Goal: Information Seeking & Learning: Understand process/instructions

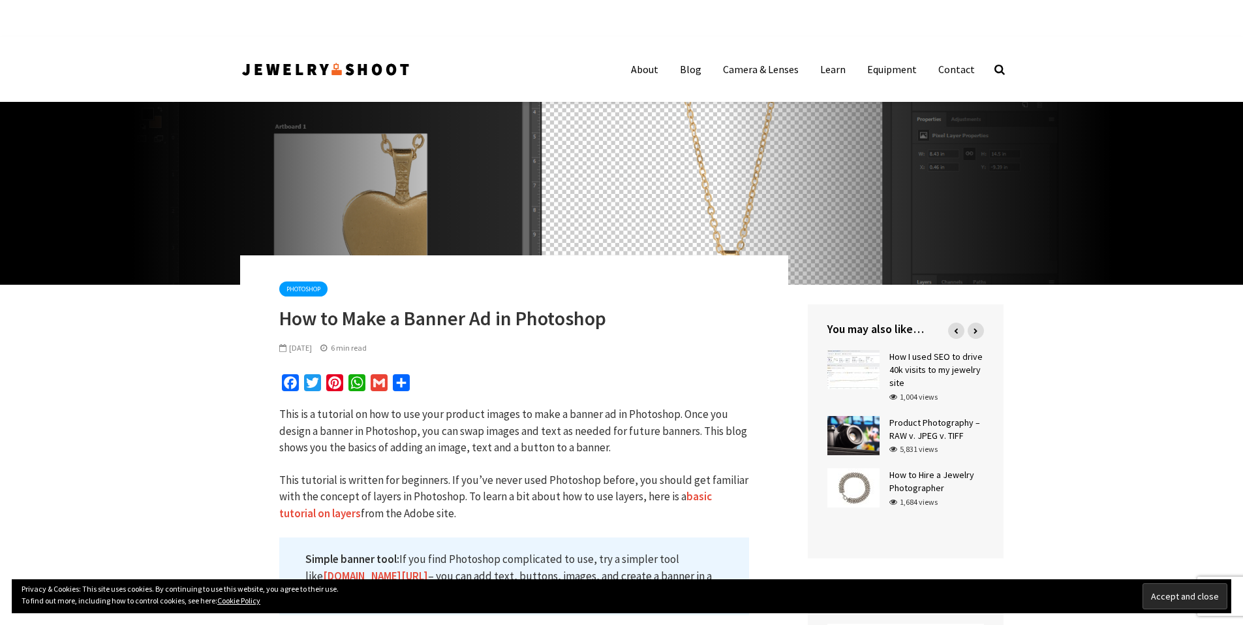
type input "Aceptar y cerrar"
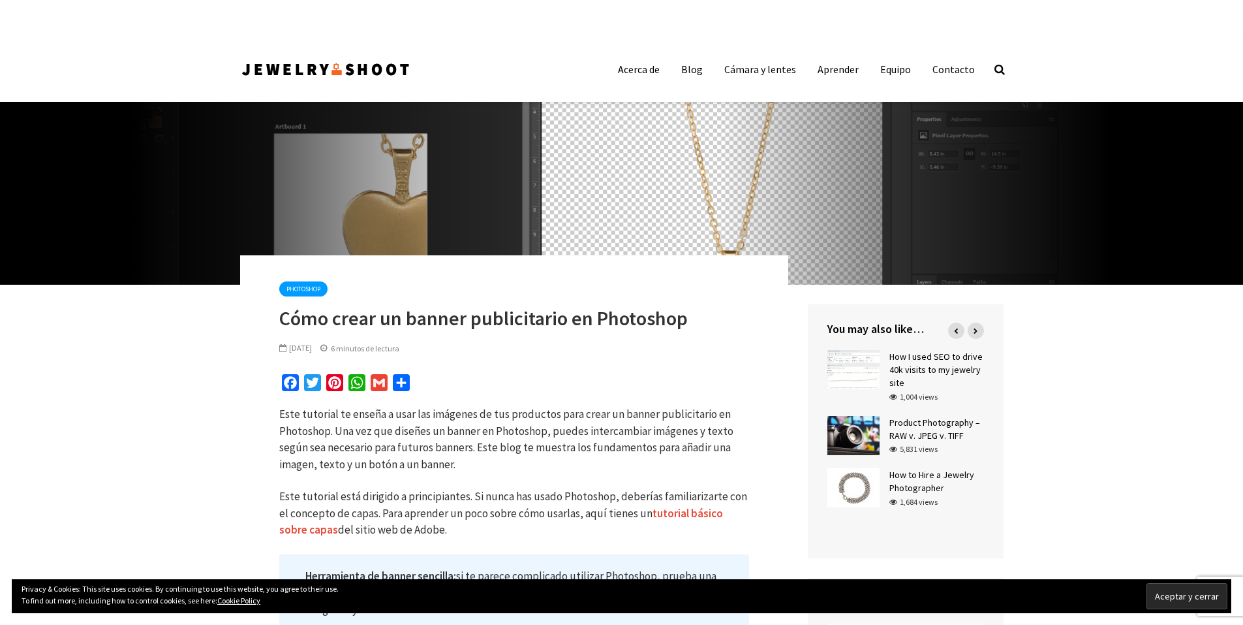
type input "Enviar comentario"
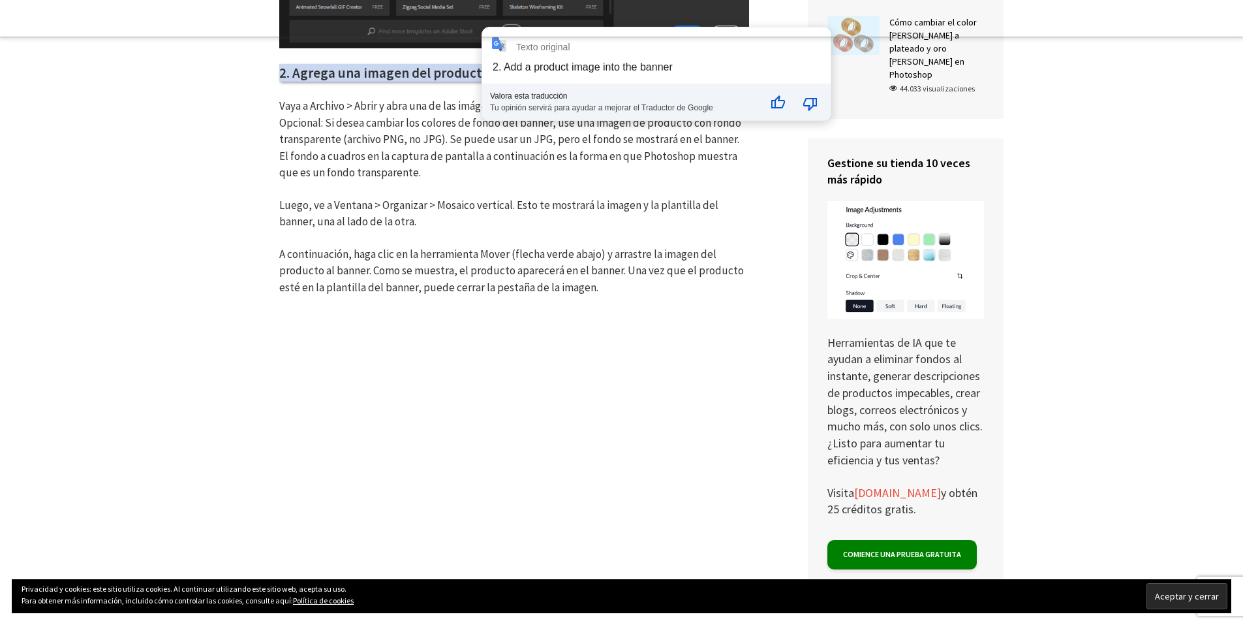
scroll to position [1828, 0]
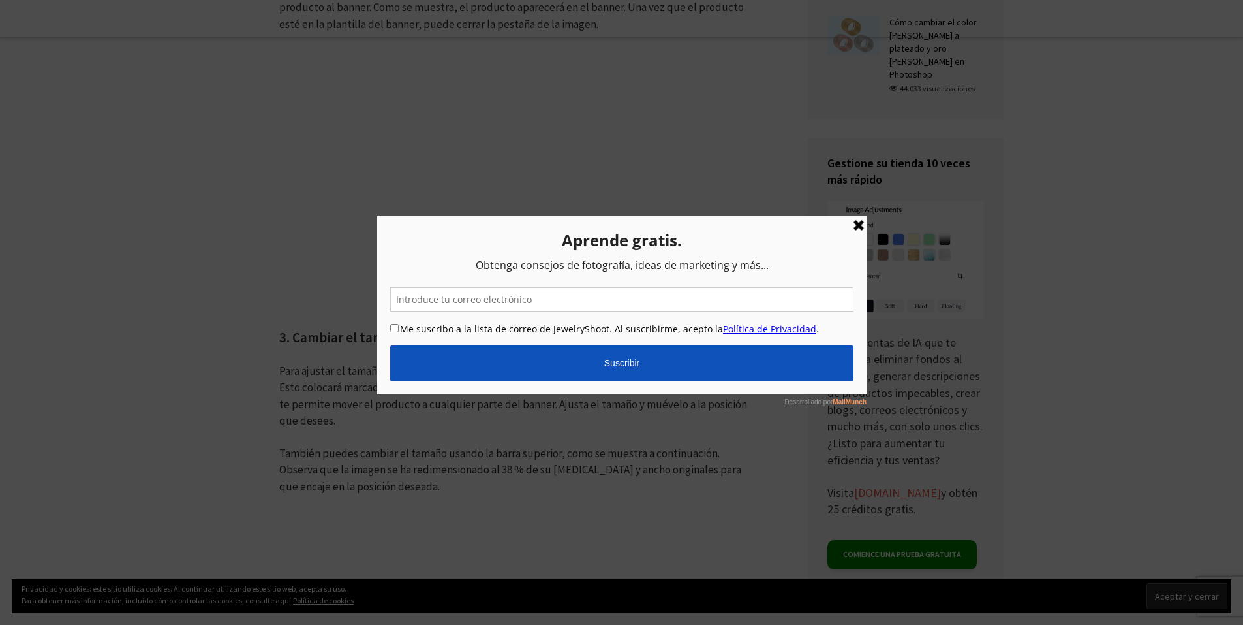
drag, startPoint x: 859, startPoint y: 228, endPoint x: 961, endPoint y: 443, distance: 237.9
click at [859, 228] on link at bounding box center [858, 225] width 16 height 16
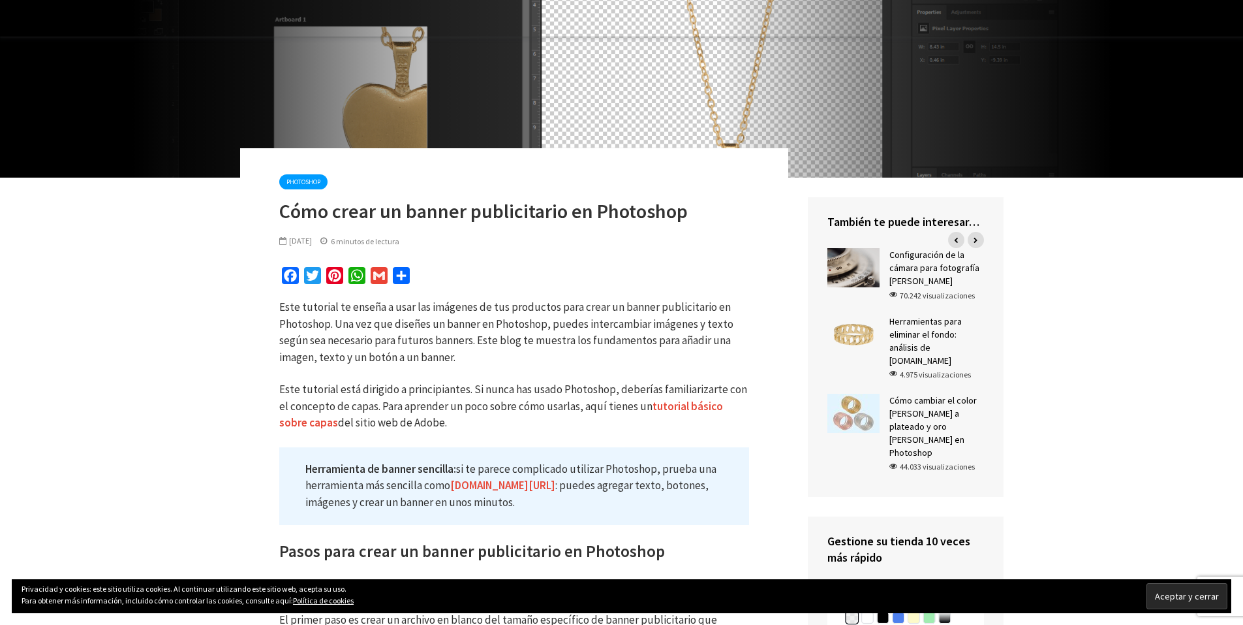
scroll to position [131, 0]
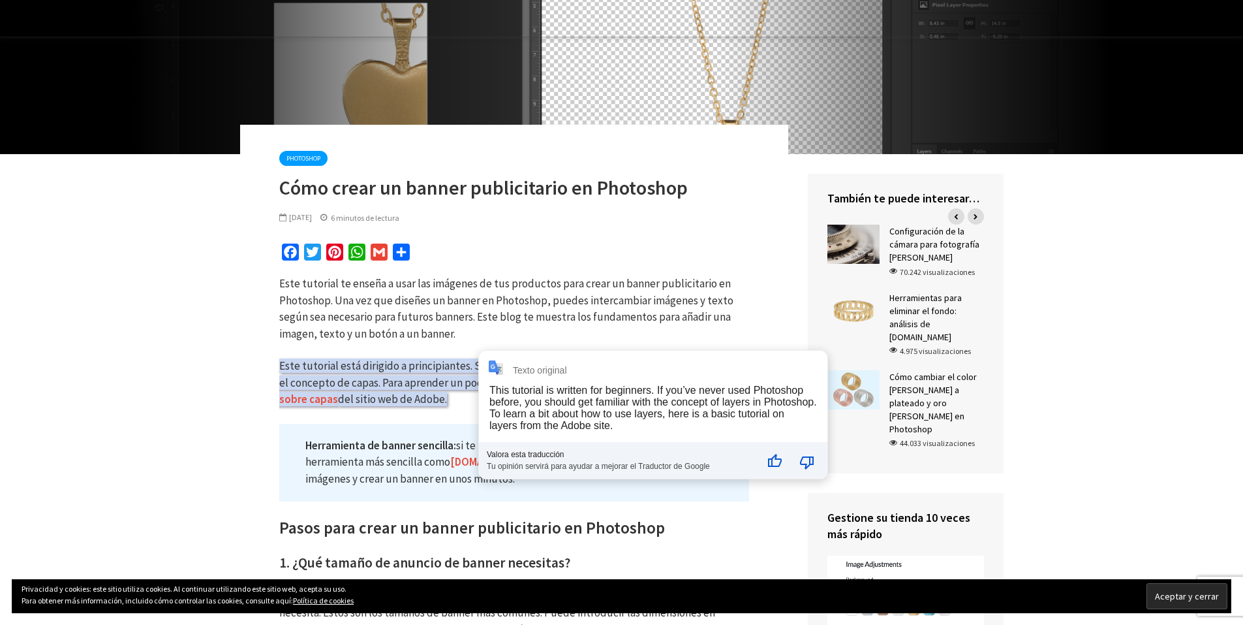
click at [533, 297] on font "Este tutorial te enseña a usar las imágenes de tus productos para crear un bann…" at bounding box center [506, 308] width 454 height 65
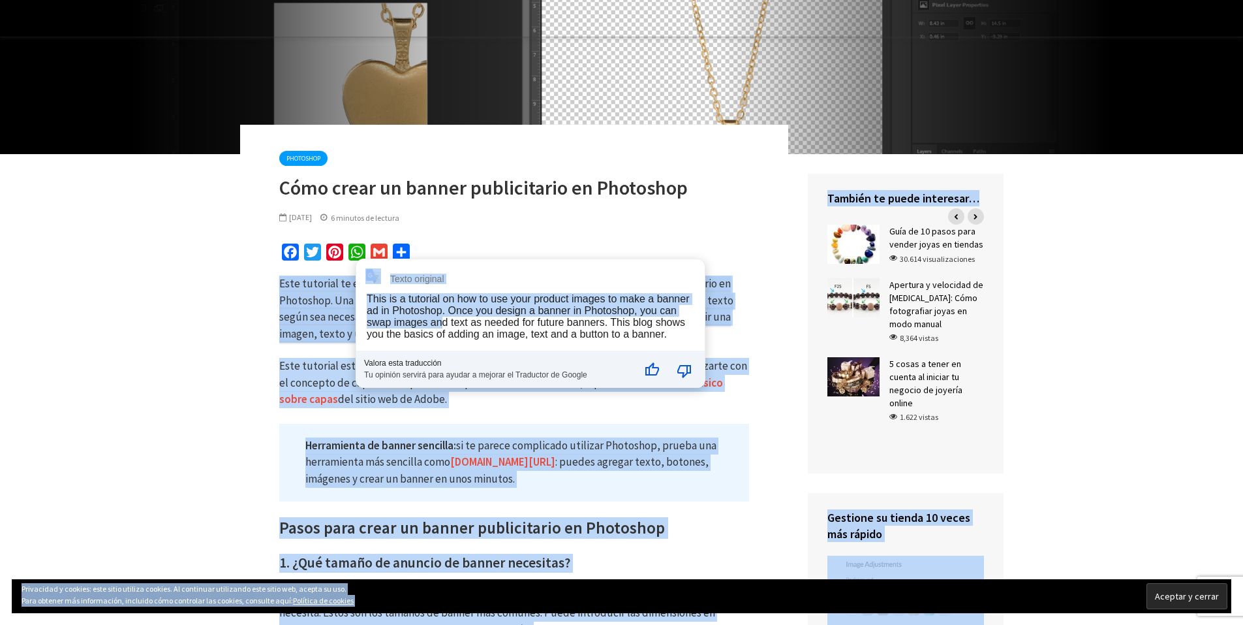
drag, startPoint x: 281, startPoint y: 285, endPoint x: 443, endPoint y: 324, distance: 166.7
click at [339, 311] on font "Este tutorial te enseña a usar las imágenes de tus productos para crear un bann…" at bounding box center [506, 308] width 454 height 65
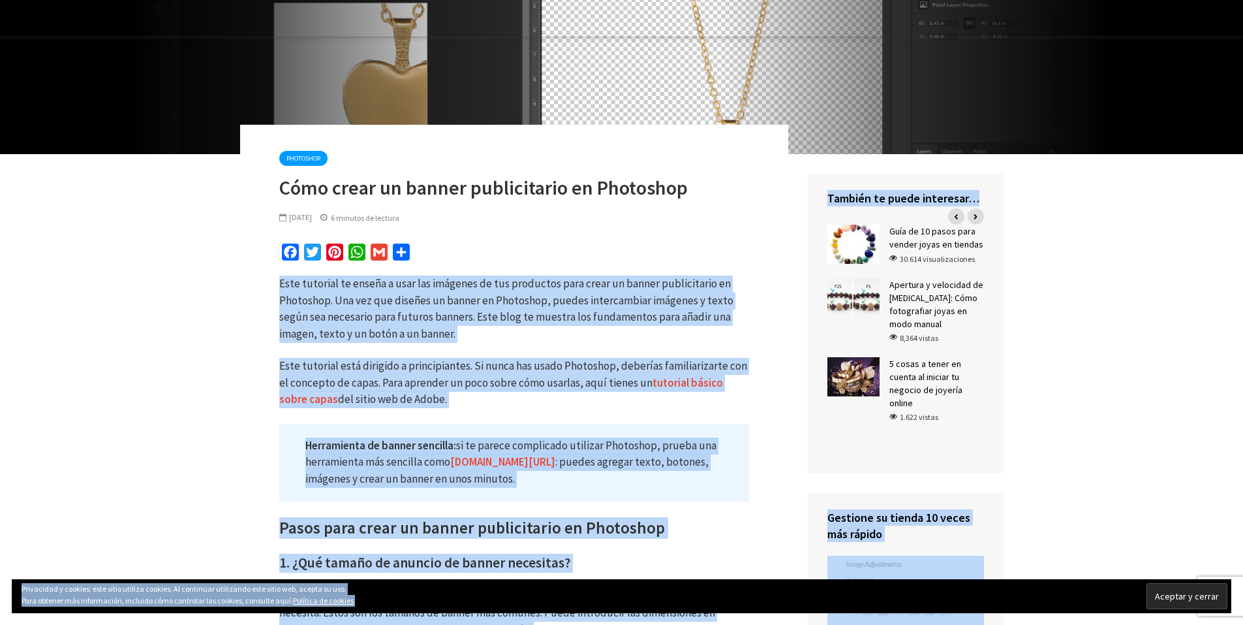
click at [320, 285] on font "Este tutorial te enseña a usar las imágenes de tus productos para crear un bann…" at bounding box center [506, 308] width 454 height 65
click at [292, 284] on font "Este tutorial te enseña a usar las imágenes de tus productos para crear un bann…" at bounding box center [506, 308] width 454 height 65
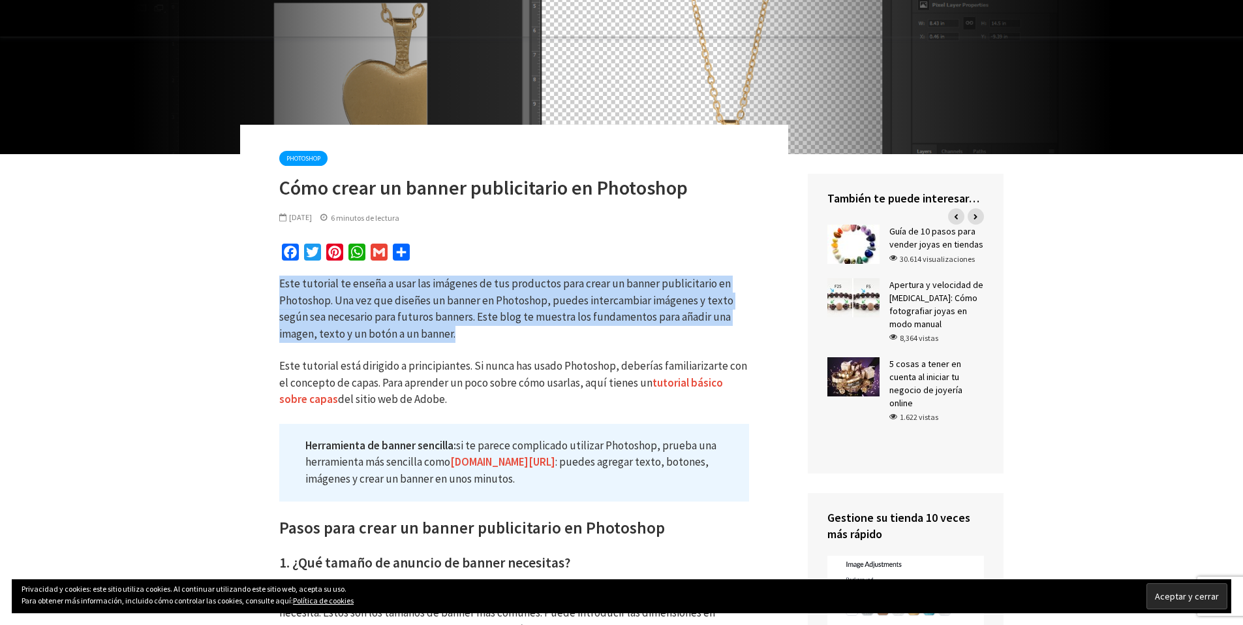
drag, startPoint x: 280, startPoint y: 281, endPoint x: 453, endPoint y: 337, distance: 181.6
click at [453, 337] on font "Este tutorial te enseña a usar las imágenes de tus productos para crear un bann…" at bounding box center [506, 308] width 454 height 65
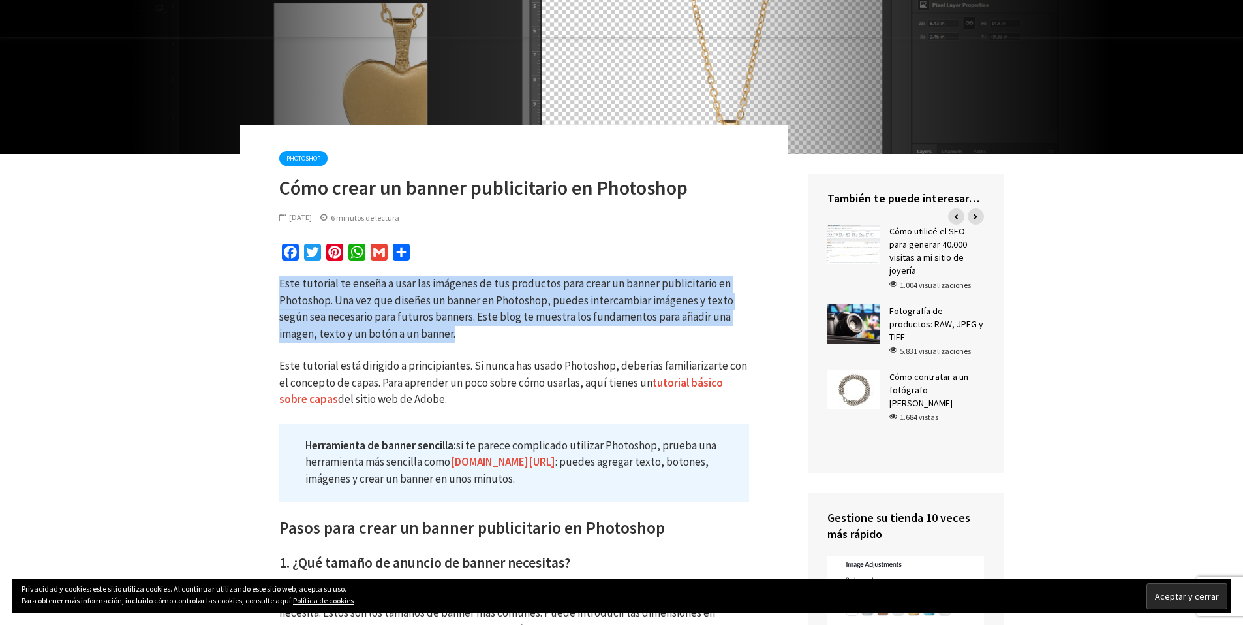
copy font "Este tutorial te enseña a usar las imágenes de tus productos para crear un bann…"
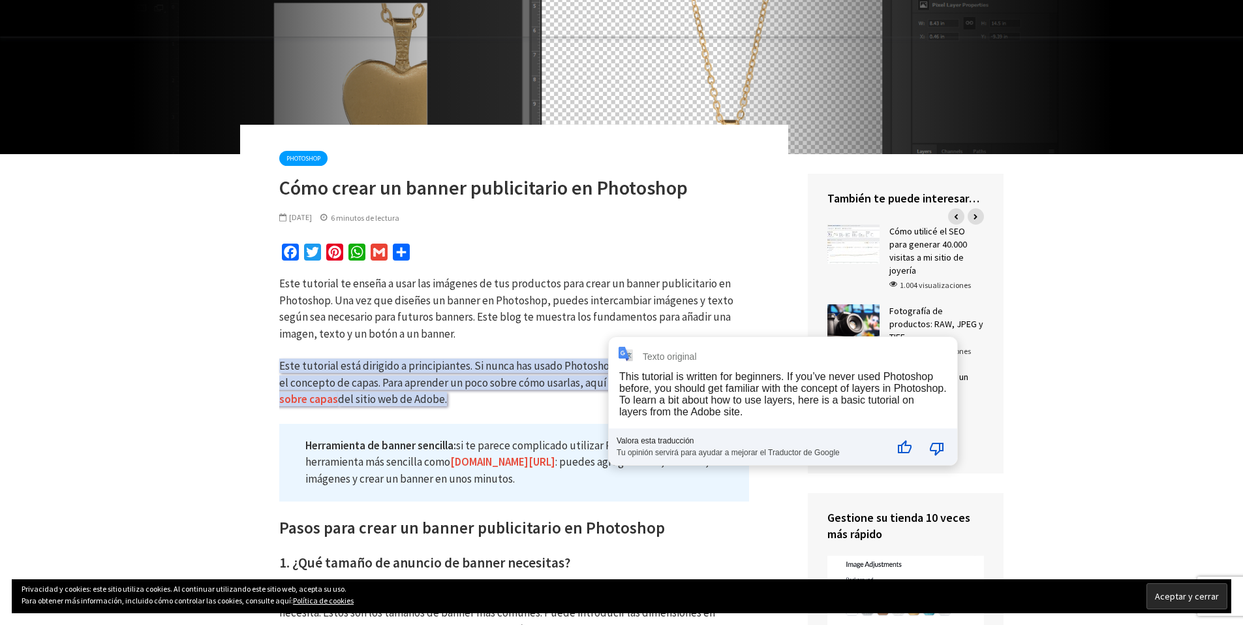
drag, startPoint x: 324, startPoint y: 368, endPoint x: 336, endPoint y: 375, distance: 13.4
click at [324, 368] on font "Este tutorial está dirigido a principiantes. Si nunca has usado Photoshop, debe…" at bounding box center [513, 373] width 468 height 31
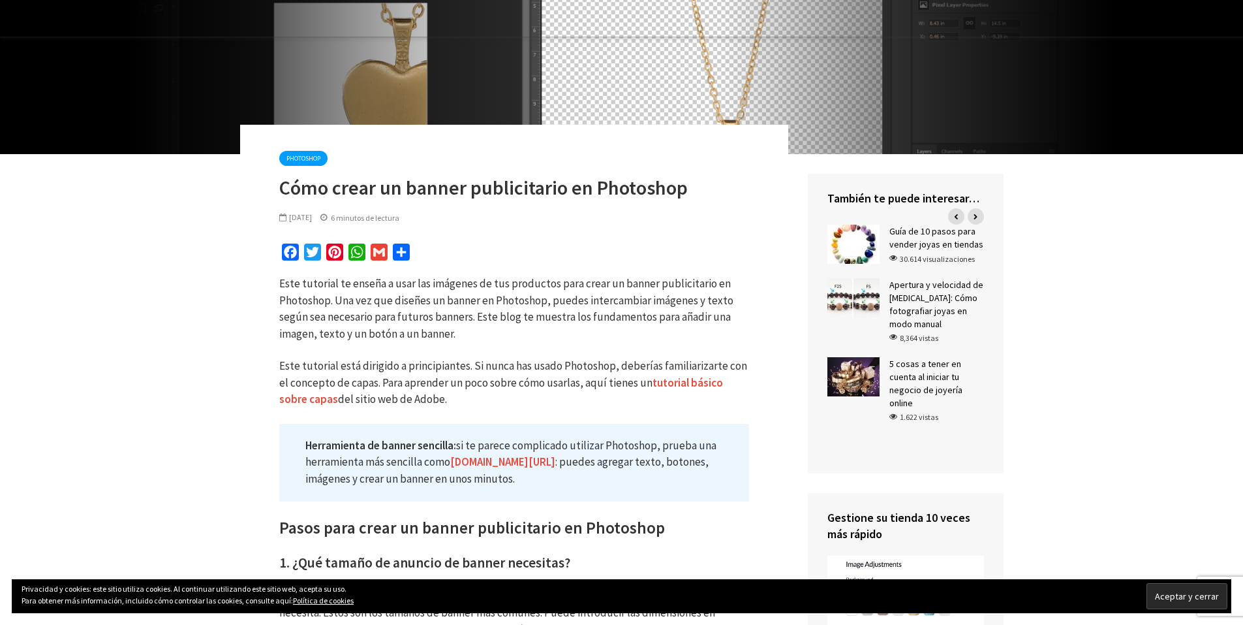
drag, startPoint x: 279, startPoint y: 367, endPoint x: 427, endPoint y: 398, distance: 150.7
click at [427, 398] on p "Este tutorial está dirigido a principiantes. Si nunca has usado Photoshop, debe…" at bounding box center [514, 383] width 470 height 50
copy p "Este tutorial está dirigido a principiantes. Si nunca has usado Photoshop, debe…"
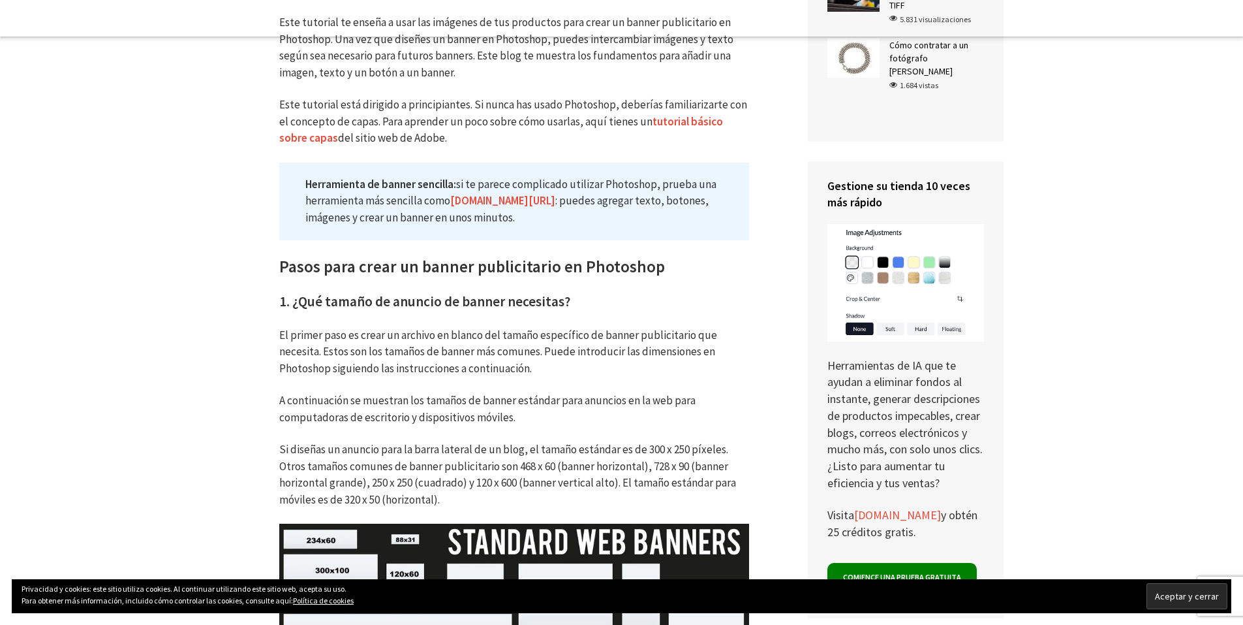
scroll to position [522, 0]
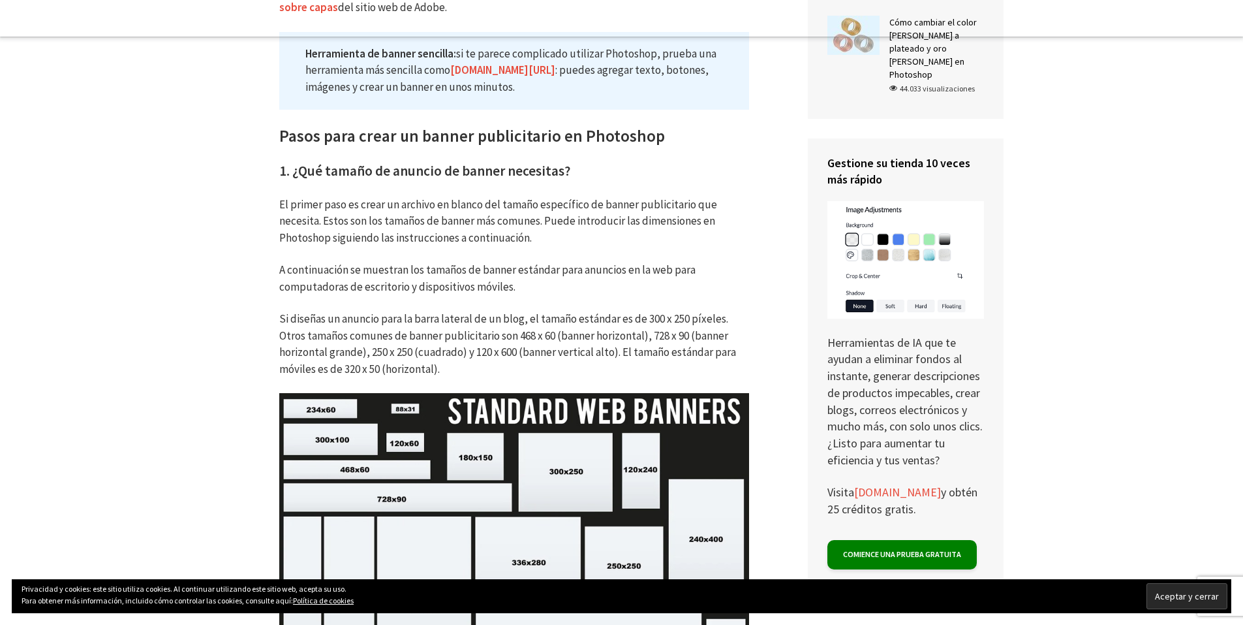
click at [441, 370] on p "Si diseñas un anuncio para la barra lateral de un blog, el tamaño estándar es d…" at bounding box center [514, 344] width 470 height 67
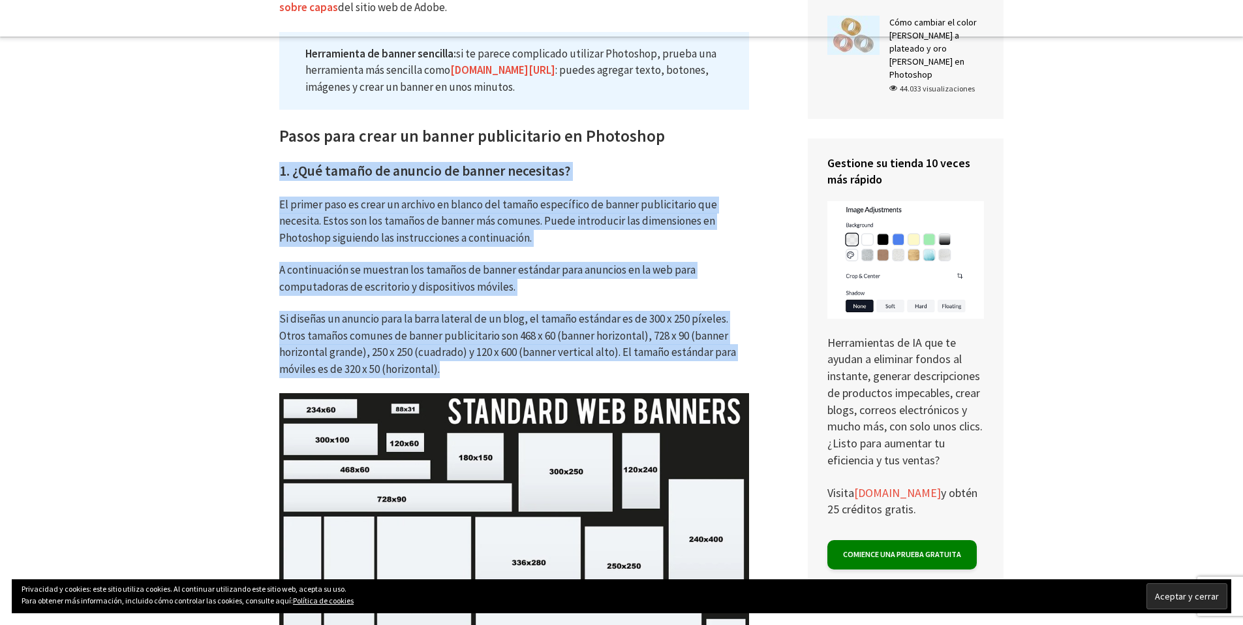
drag, startPoint x: 441, startPoint y: 369, endPoint x: 273, endPoint y: 167, distance: 261.9
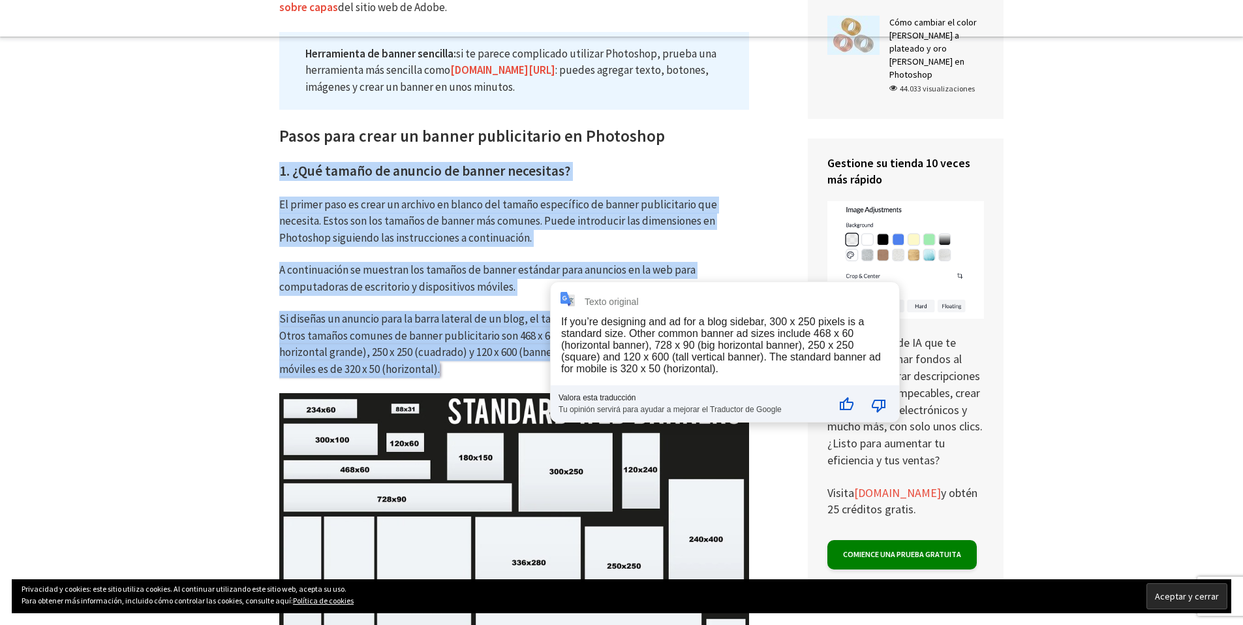
copy div "1. ¿Qué tamaño de anuncio de banner necesitas? El primer paso es crear un archi…"
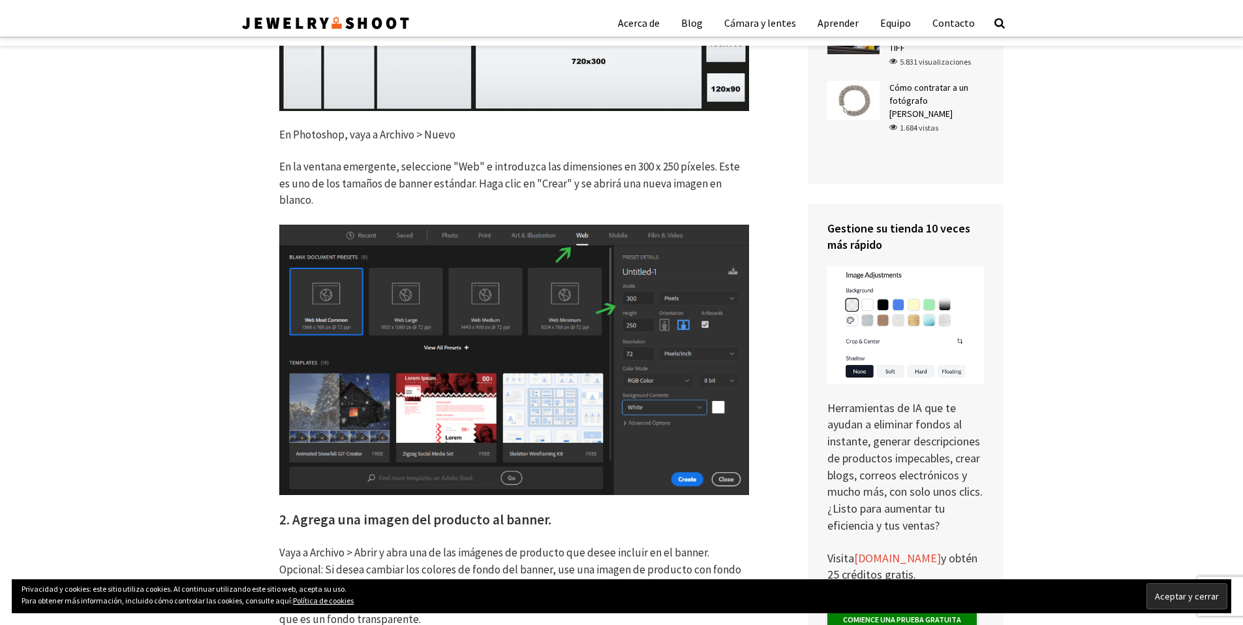
scroll to position [1110, 0]
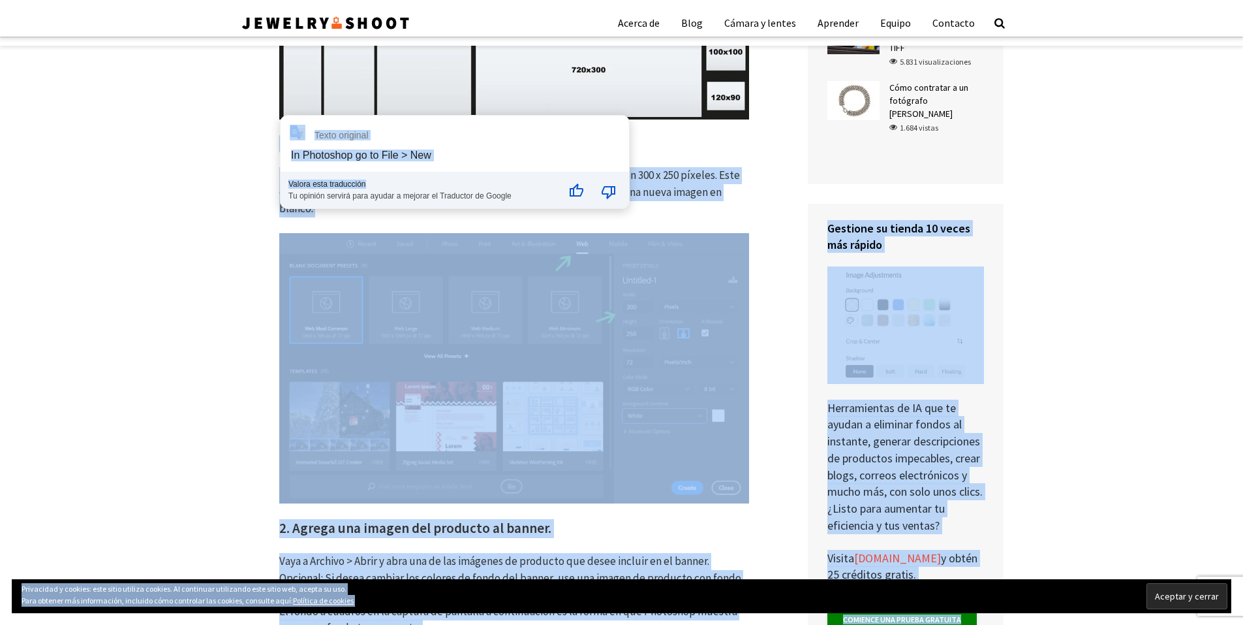
drag, startPoint x: 280, startPoint y: 145, endPoint x: 450, endPoint y: 168, distance: 171.2
click at [649, 186] on font "En la ventana emergente, seleccione "Web" e introduzca las dimensiones en 300 x…" at bounding box center [509, 192] width 461 height 48
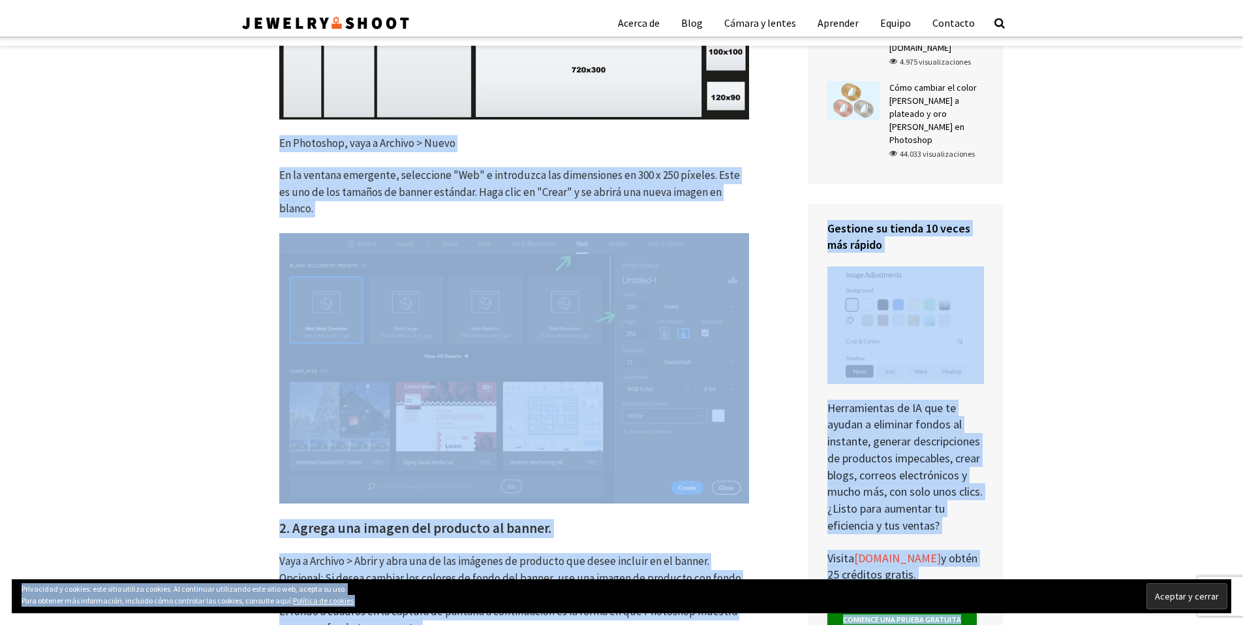
click at [728, 195] on font "En la ventana emergente, seleccione "Web" e introduzca las dimensiones en 300 x…" at bounding box center [509, 192] width 461 height 48
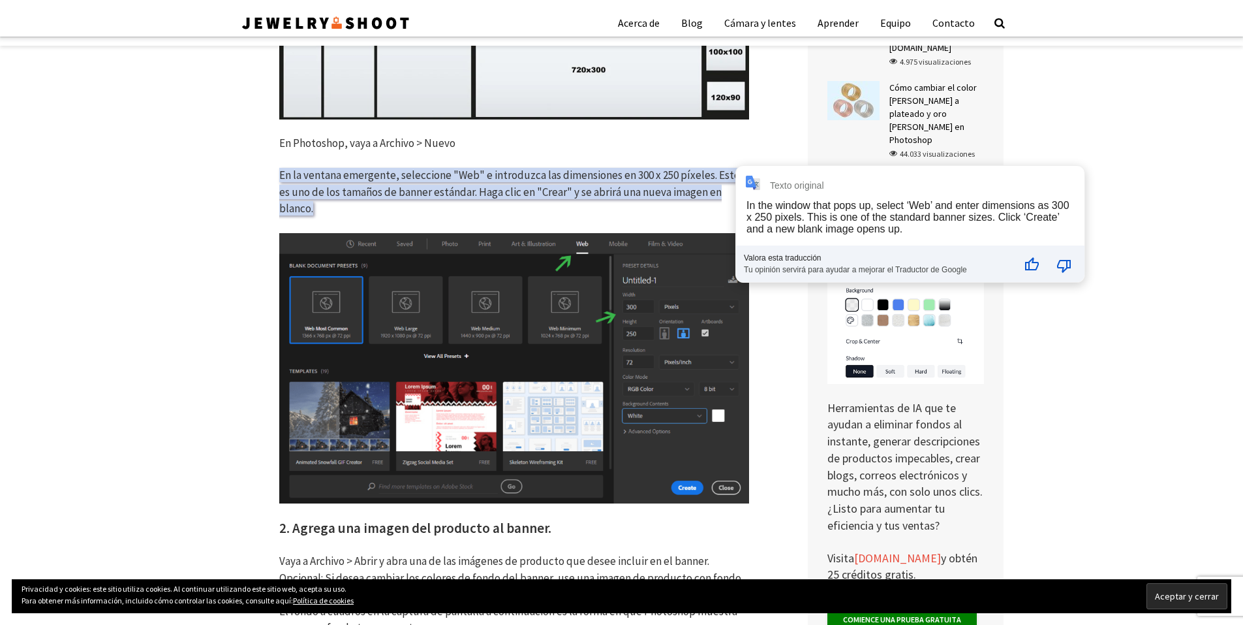
click at [745, 195] on div "Texto original In the window that pops up, select ‘Web’ and enter dimensions as…" at bounding box center [910, 224] width 349 height 116
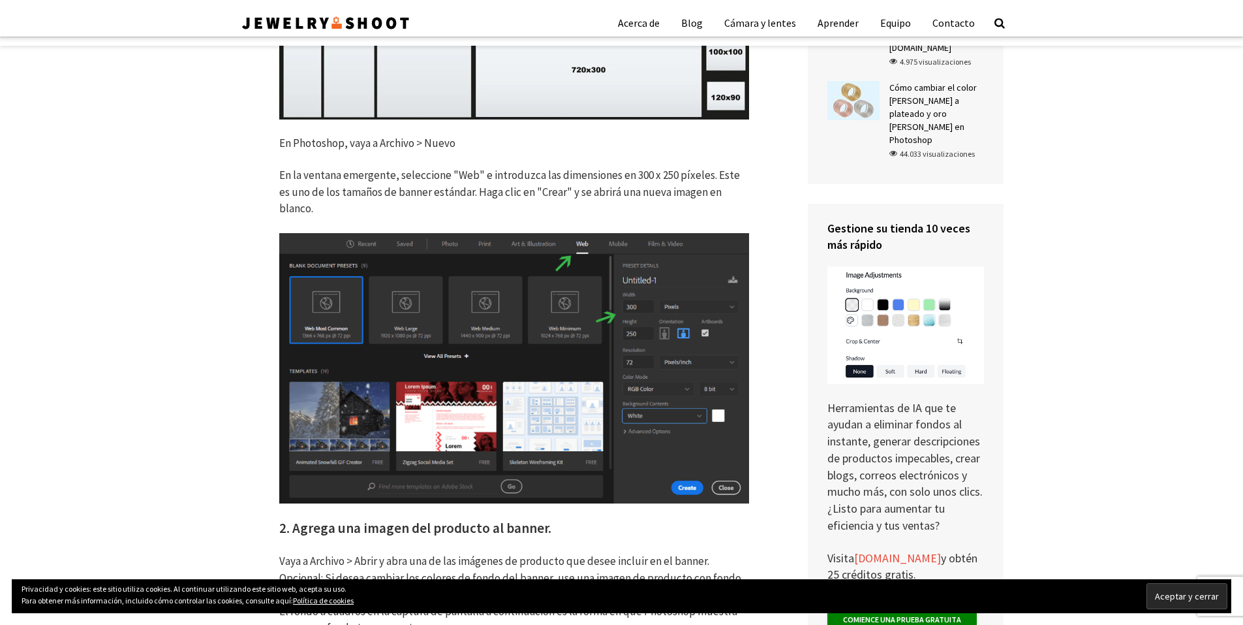
click at [704, 196] on font "En la ventana emergente, seleccione "Web" e introduzca las dimensiones en 300 x…" at bounding box center [509, 192] width 461 height 48
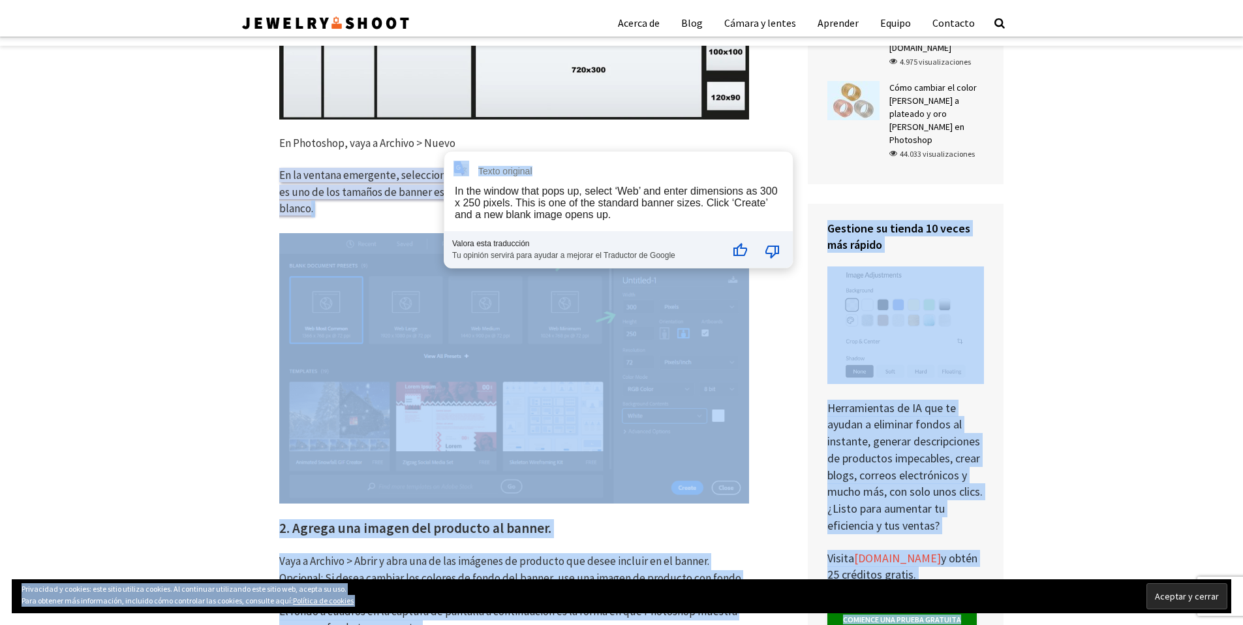
drag, startPoint x: 743, startPoint y: 193, endPoint x: 452, endPoint y: 181, distance: 291.4
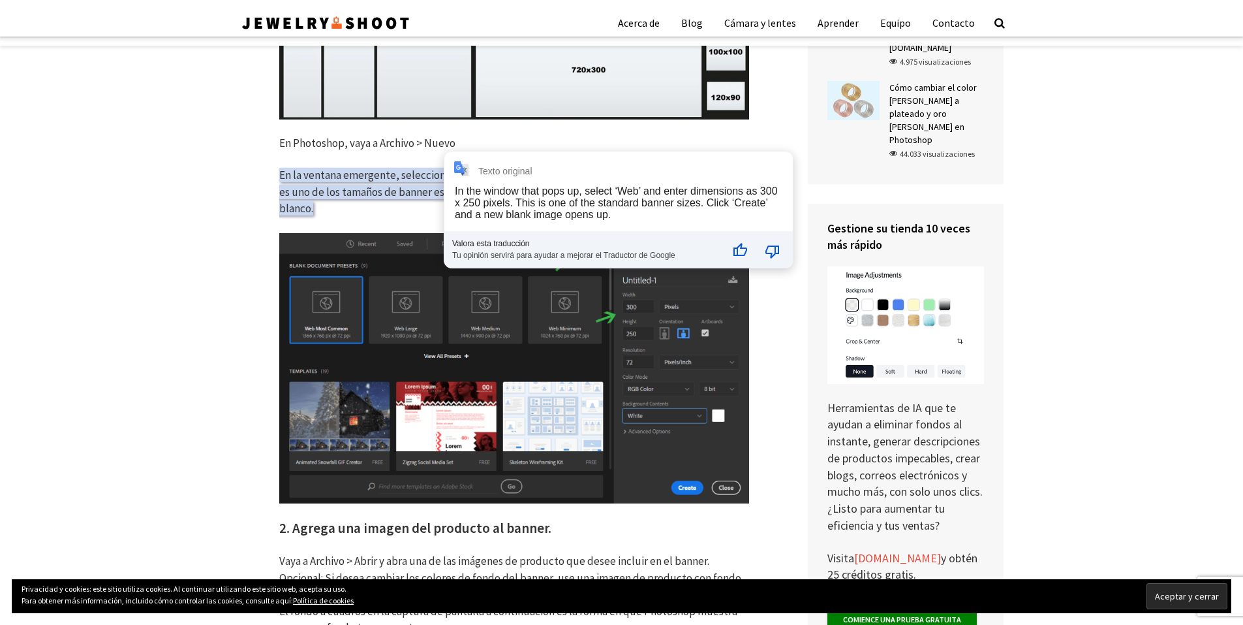
click at [400, 187] on font "En la ventana emergente, seleccione "Web" e introduzca las dimensiones en 300 x…" at bounding box center [509, 192] width 461 height 48
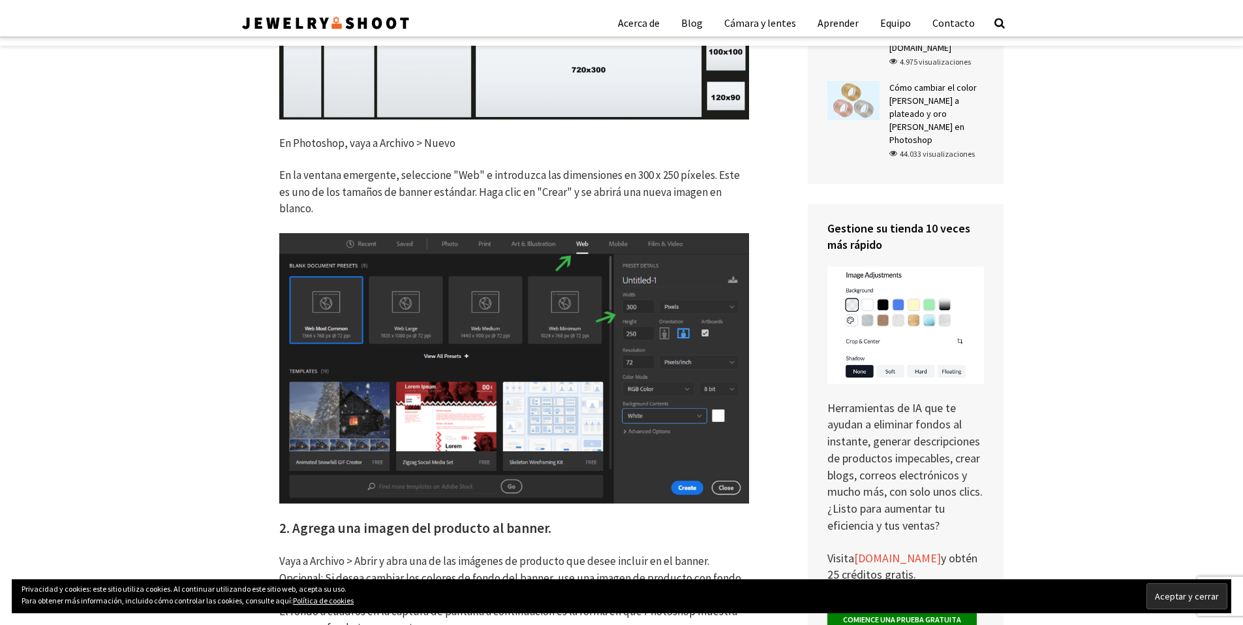
click at [284, 146] on font "En Photoshop, vaya a Archivo > Nuevo" at bounding box center [367, 143] width 176 height 14
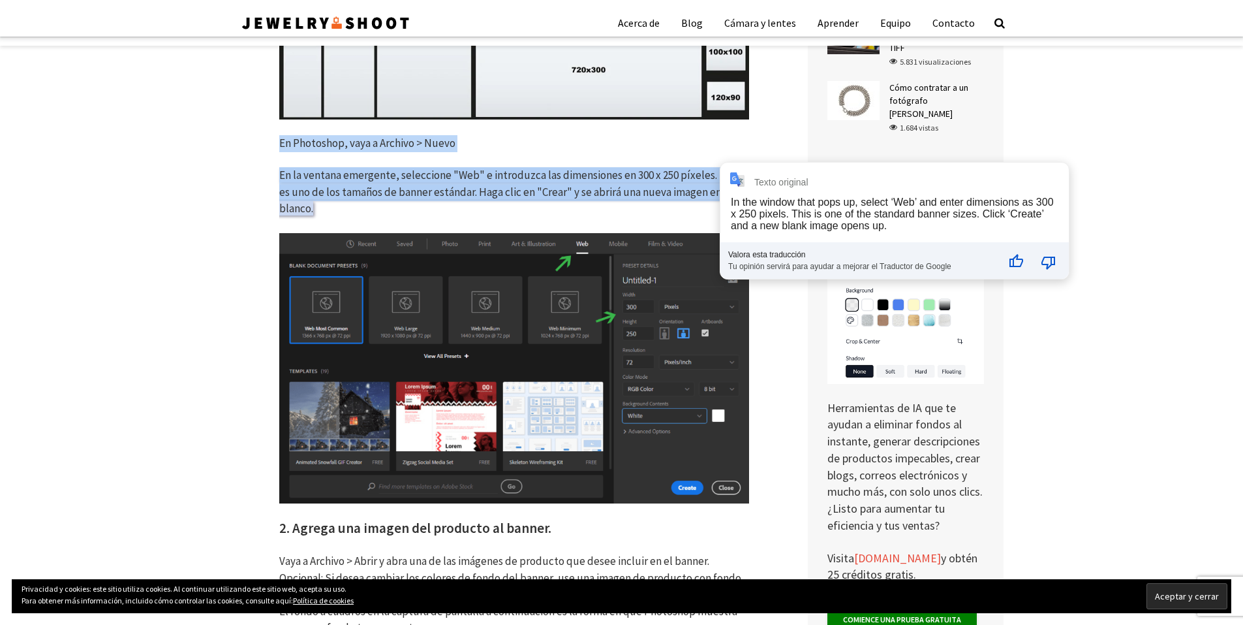
drag, startPoint x: 280, startPoint y: 142, endPoint x: 709, endPoint y: 192, distance: 431.7
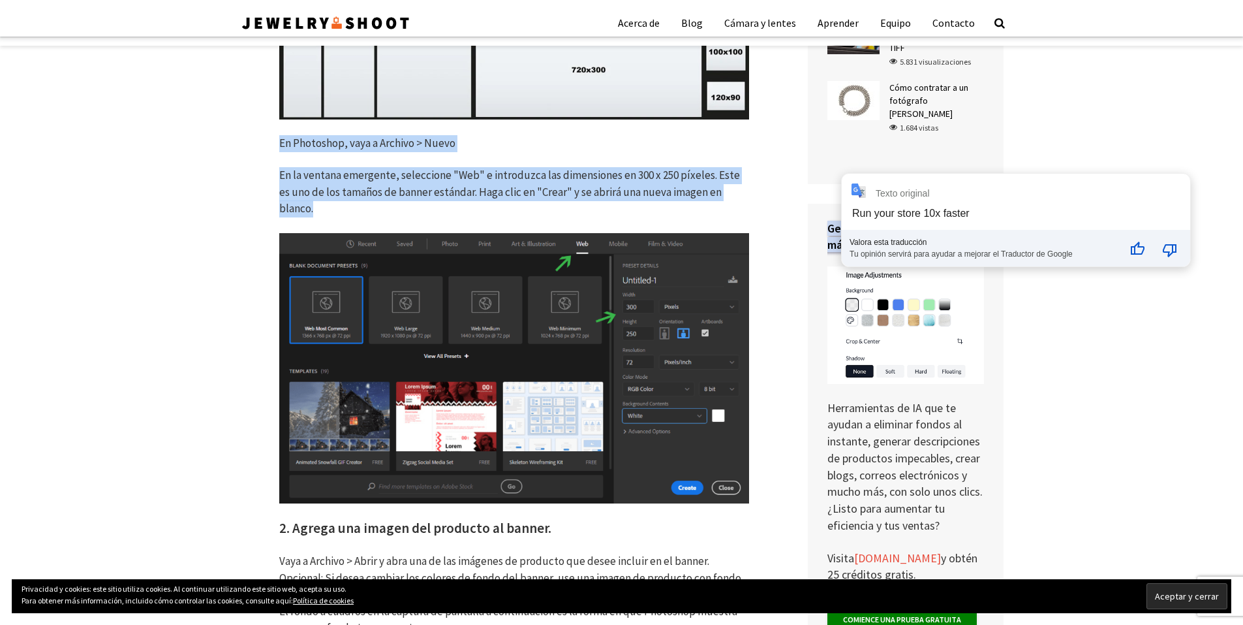
copy div "En Photoshop, vaya a Archivo > Nuevo En la ventana emergente, seleccione "Web" …"
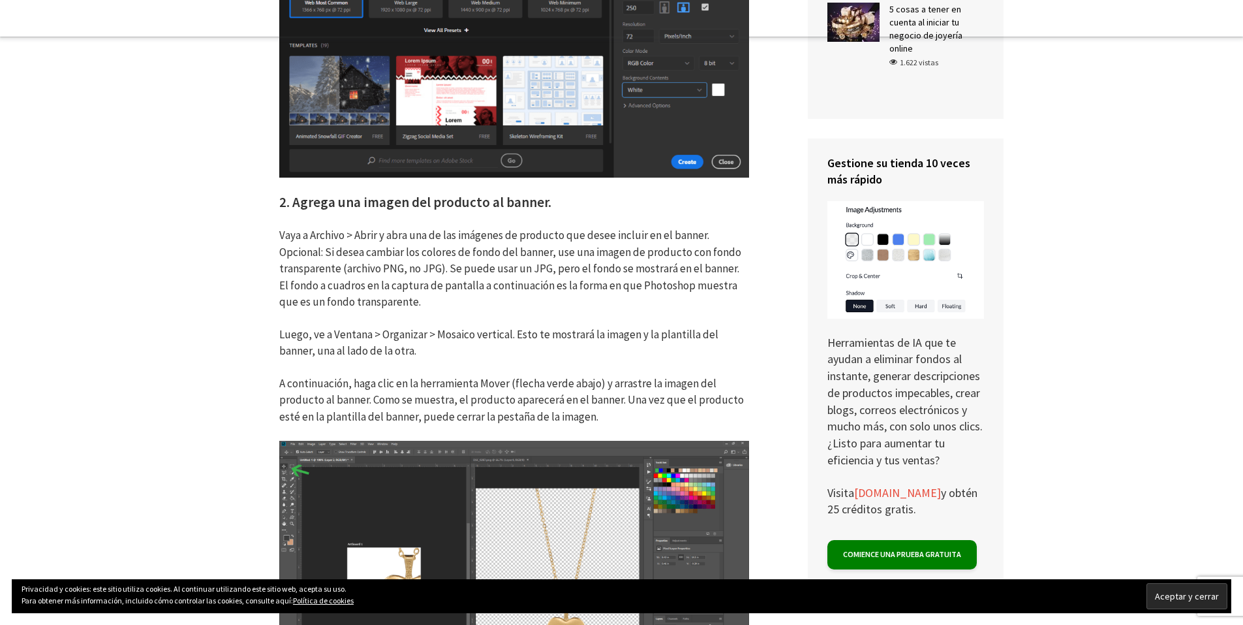
scroll to position [1436, 0]
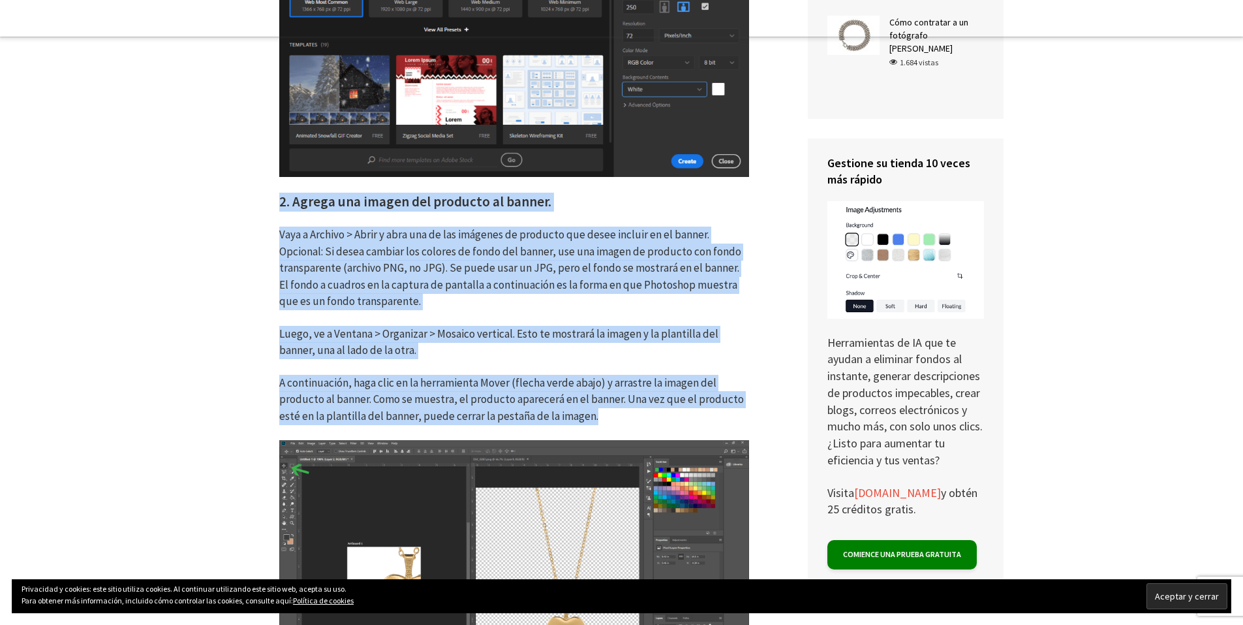
drag, startPoint x: 591, startPoint y: 401, endPoint x: 272, endPoint y: 185, distance: 384.9
copy div "2. Agrega una imagen del producto al banner. Vaya a Archivo > Abrir y abra una …"
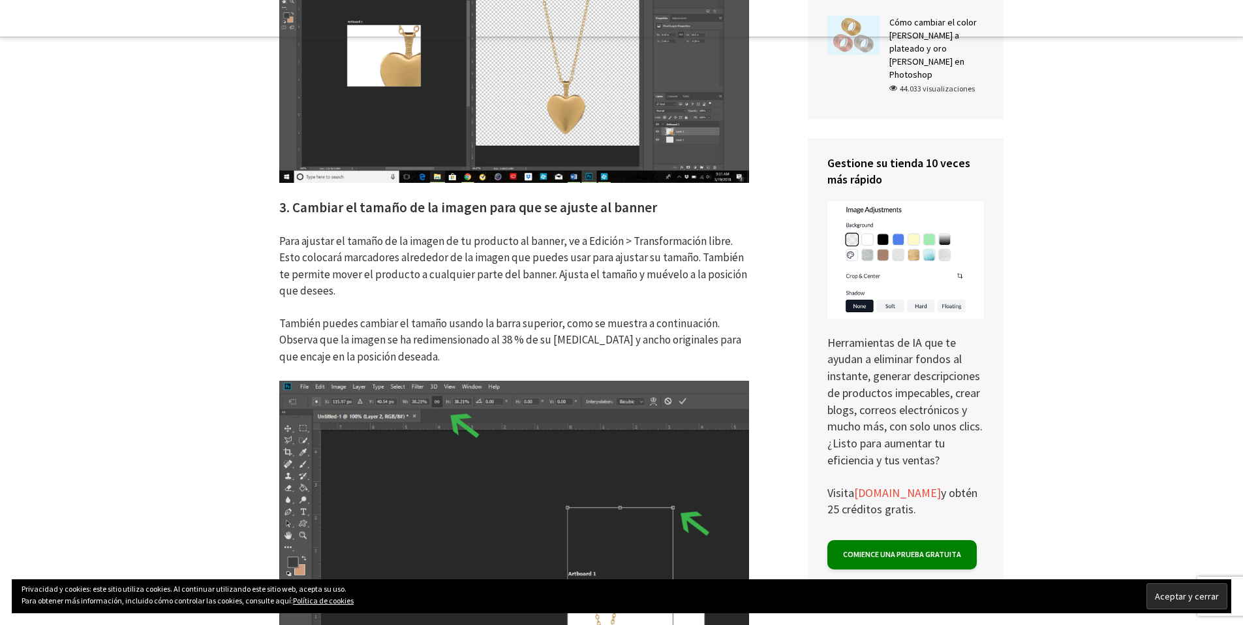
scroll to position [1958, 0]
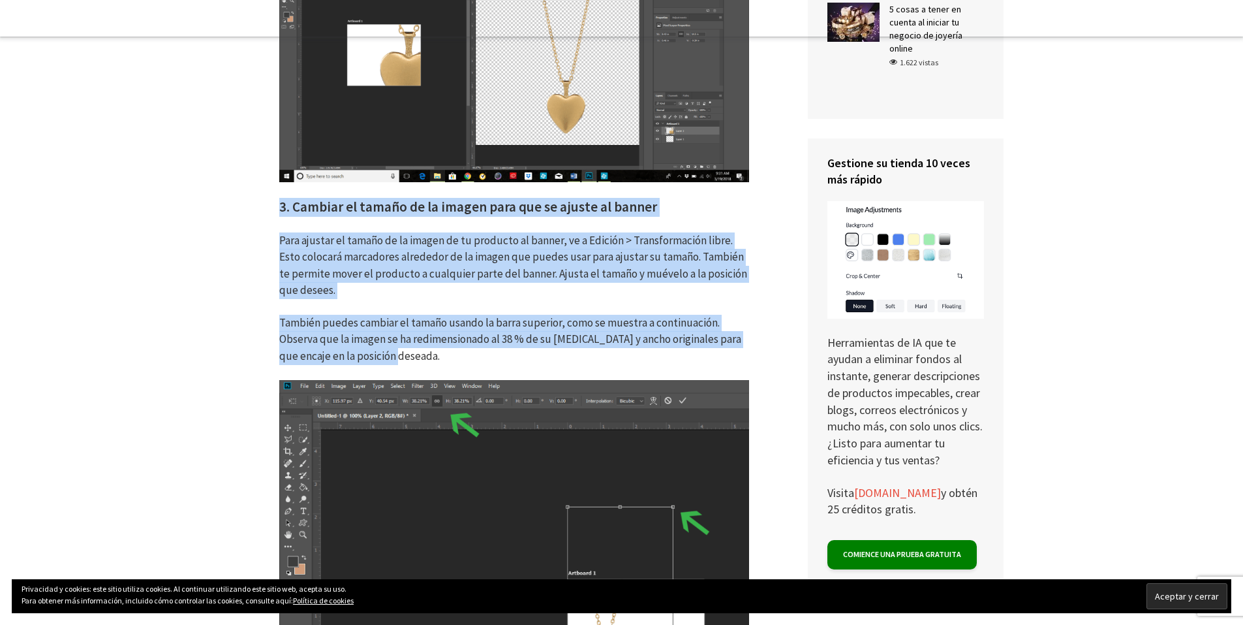
drag, startPoint x: 387, startPoint y: 341, endPoint x: 268, endPoint y: 193, distance: 189.9
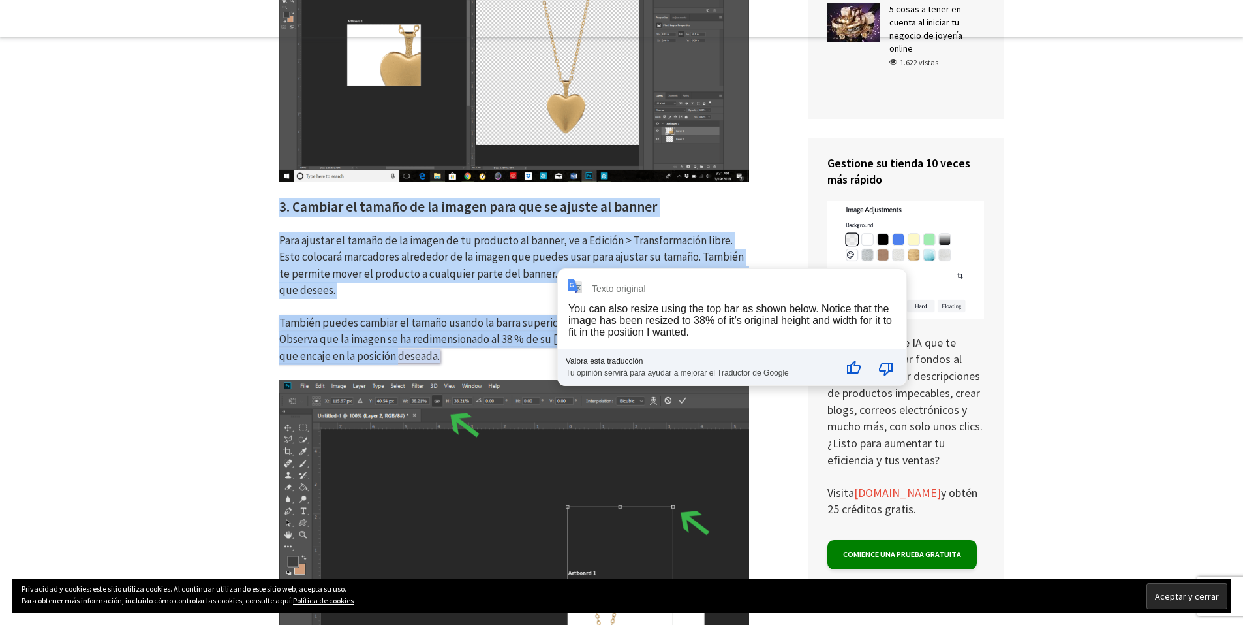
copy div "3. Cambiar el tamaño de la imagen para que se ajuste al banner Para ajustar el …"
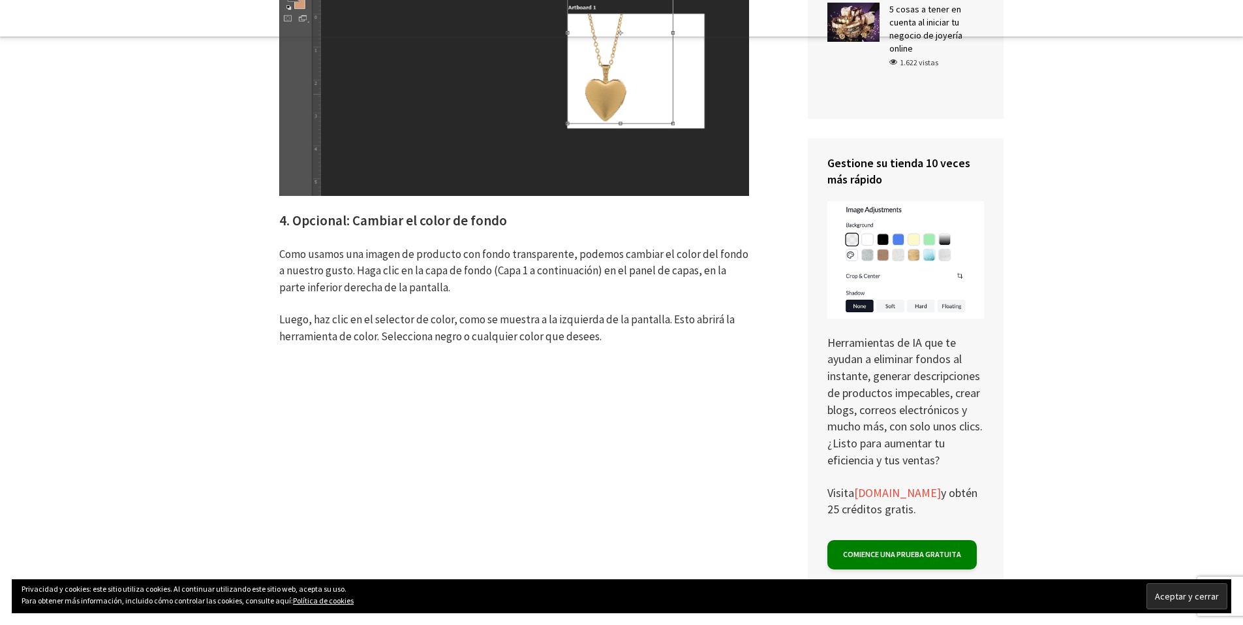
scroll to position [2545, 0]
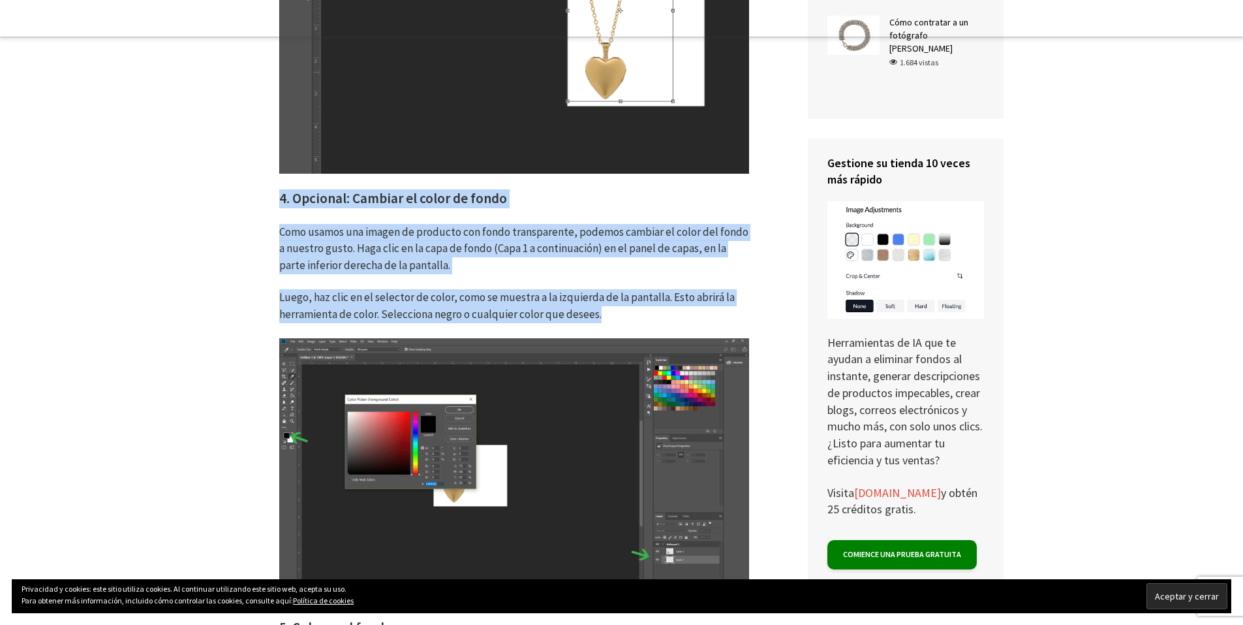
drag, startPoint x: 597, startPoint y: 299, endPoint x: 267, endPoint y: 184, distance: 349.1
copy div "4. Opcional: Cambiar el color de fondo Como usamos una imagen de producto con f…"
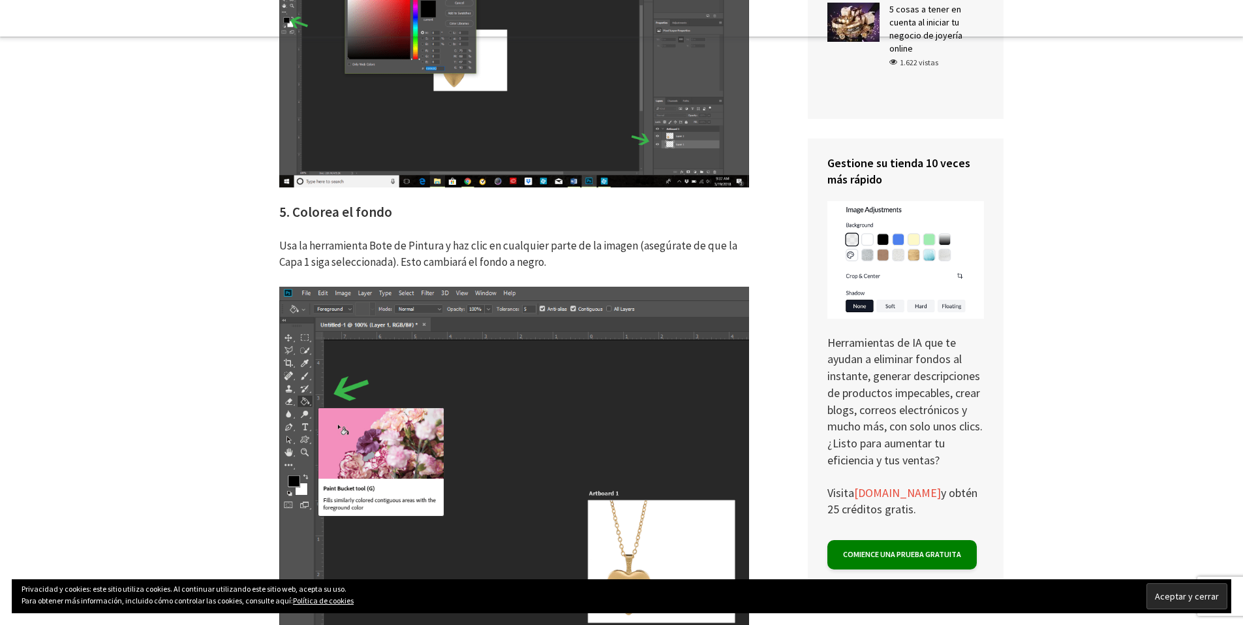
scroll to position [3002, 0]
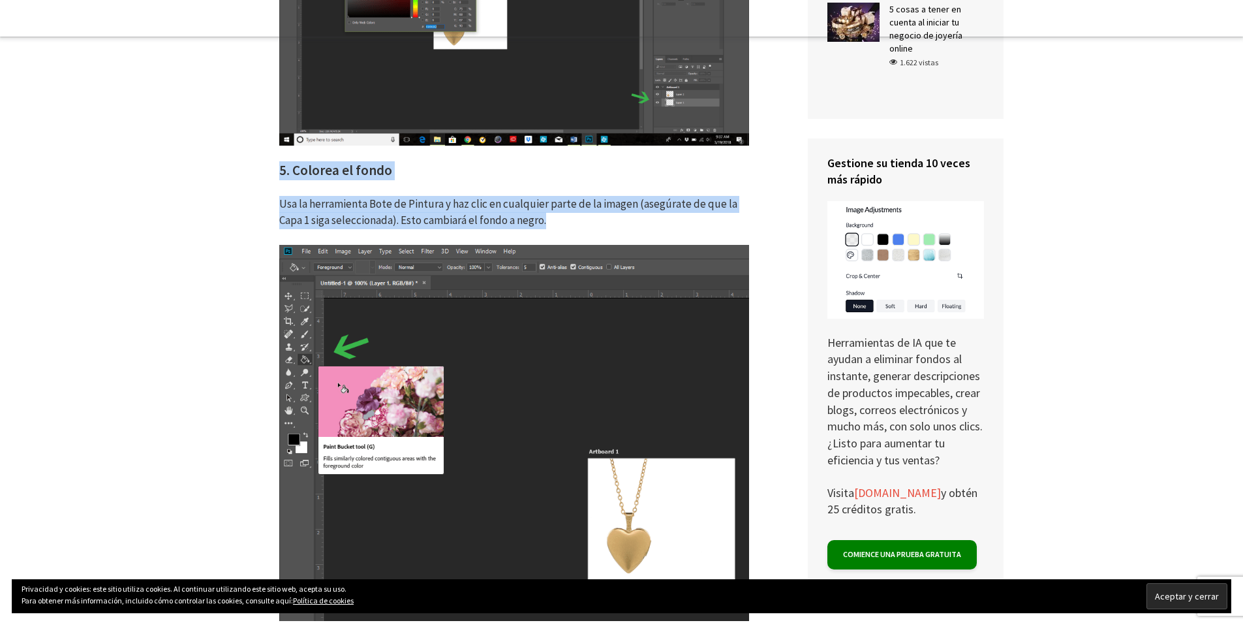
drag, startPoint x: 550, startPoint y: 206, endPoint x: 261, endPoint y: 154, distance: 293.2
copy div "5. Colorea el fondo Usa la herramienta Bote de Pintura y haz clic en cualquier …"
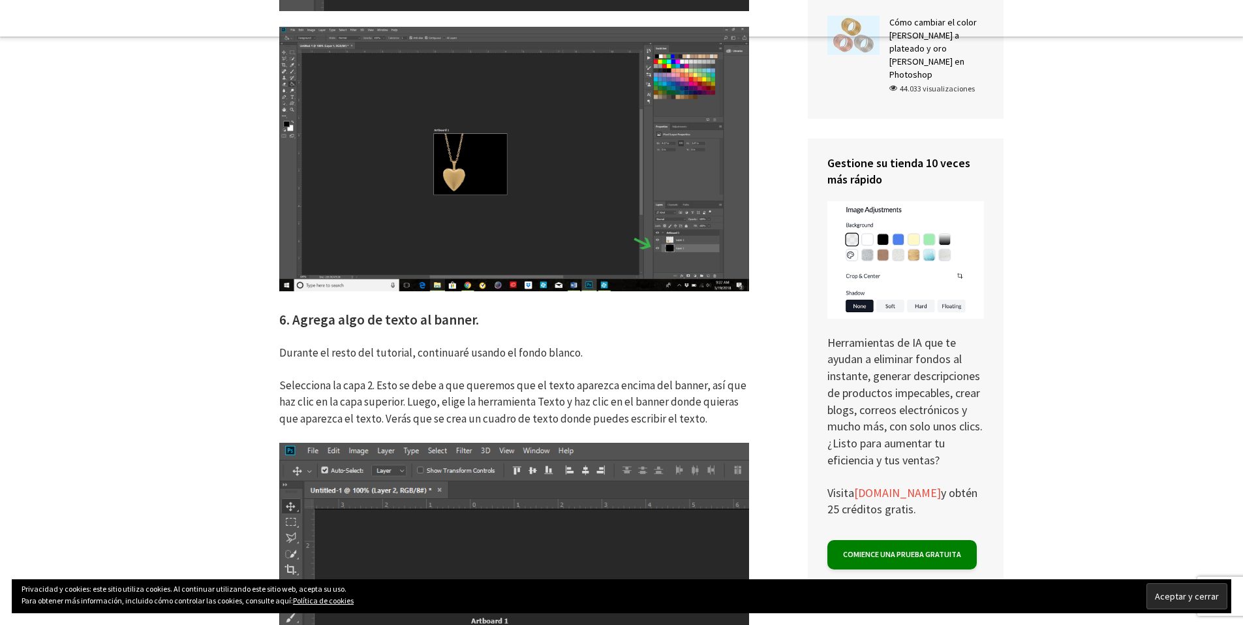
scroll to position [3720, 0]
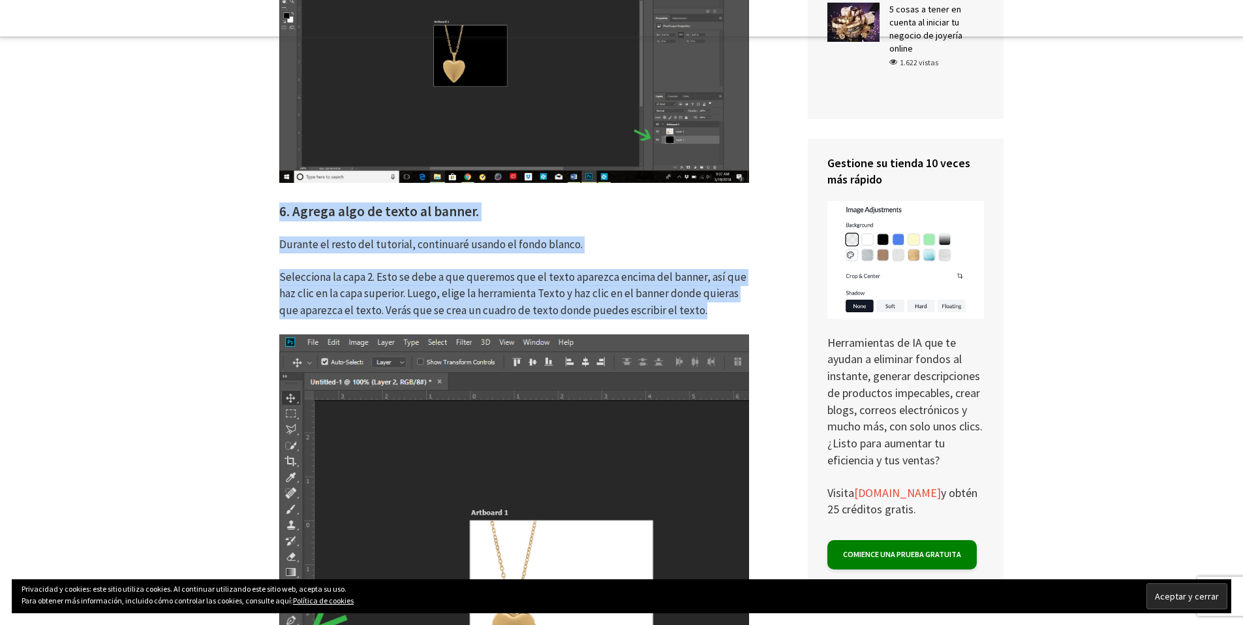
drag, startPoint x: 699, startPoint y: 298, endPoint x: 277, endPoint y: 196, distance: 434.4
click at [277, 196] on div "Photoshop Cómo crear un banner publicitario en Photoshop [DATE] de lectura Face…" at bounding box center [514, 431] width 548 height 7792
copy div "6. Agrega algo de texto al banner. Durante el resto del tutorial, continuaré us…"
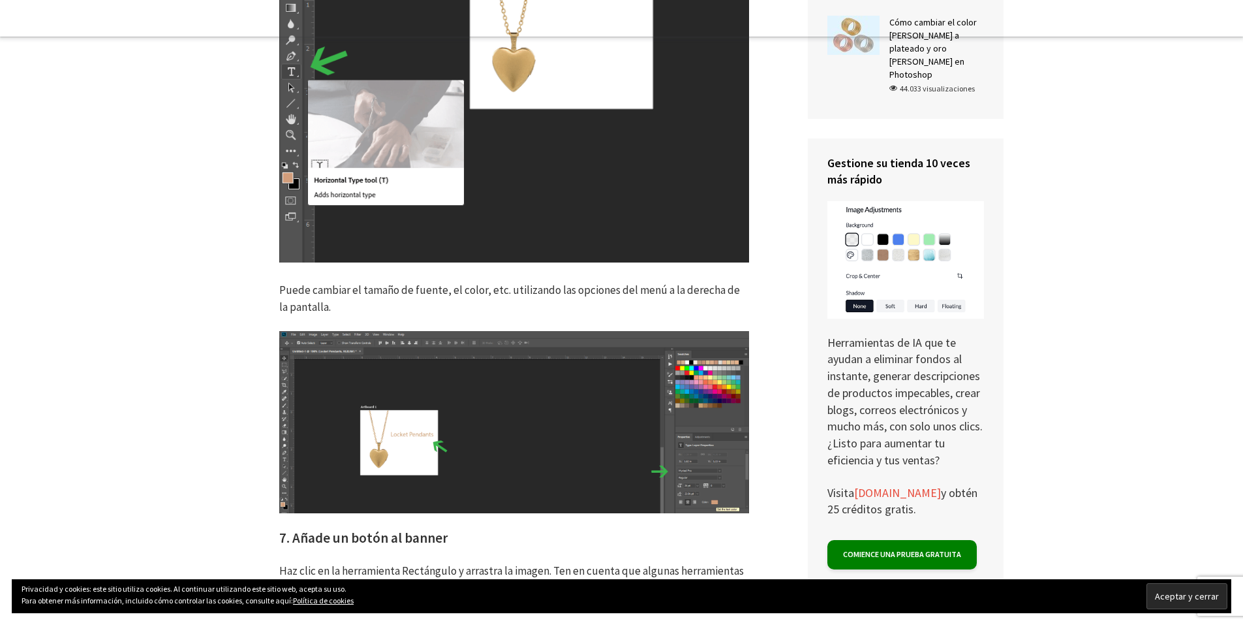
scroll to position [4308, 0]
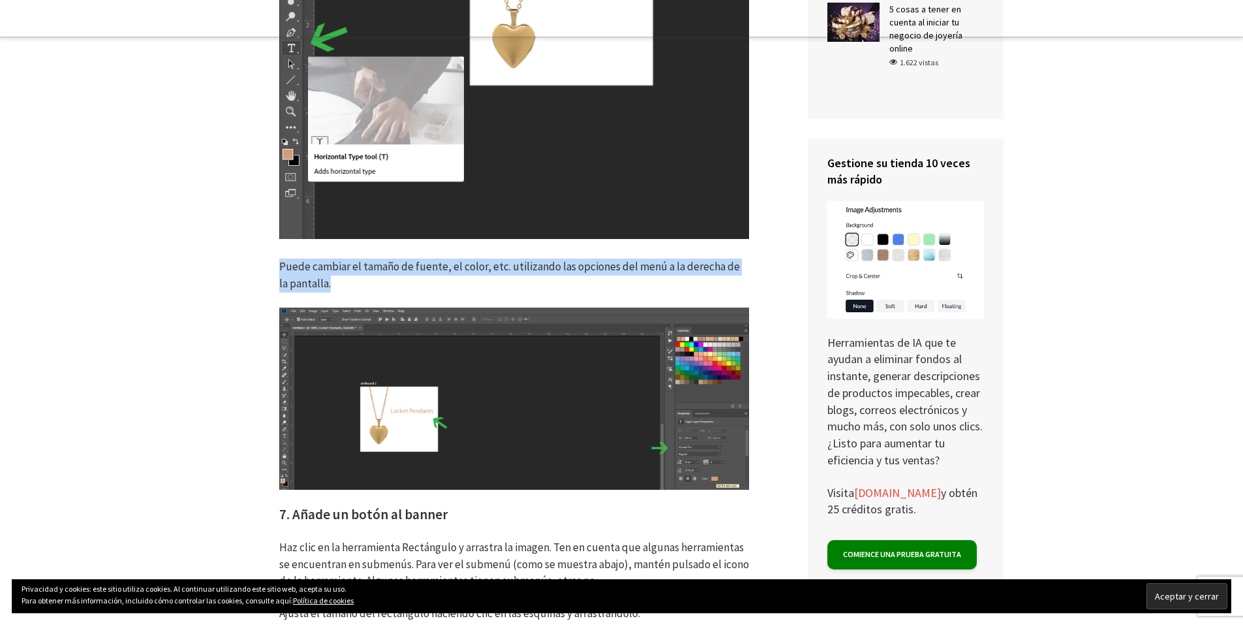
drag, startPoint x: 324, startPoint y: 269, endPoint x: 434, endPoint y: 332, distance: 126.3
copy font "Puede cambiar el tamaño de fuente, el color, etc. utilizando las opciones del m…"
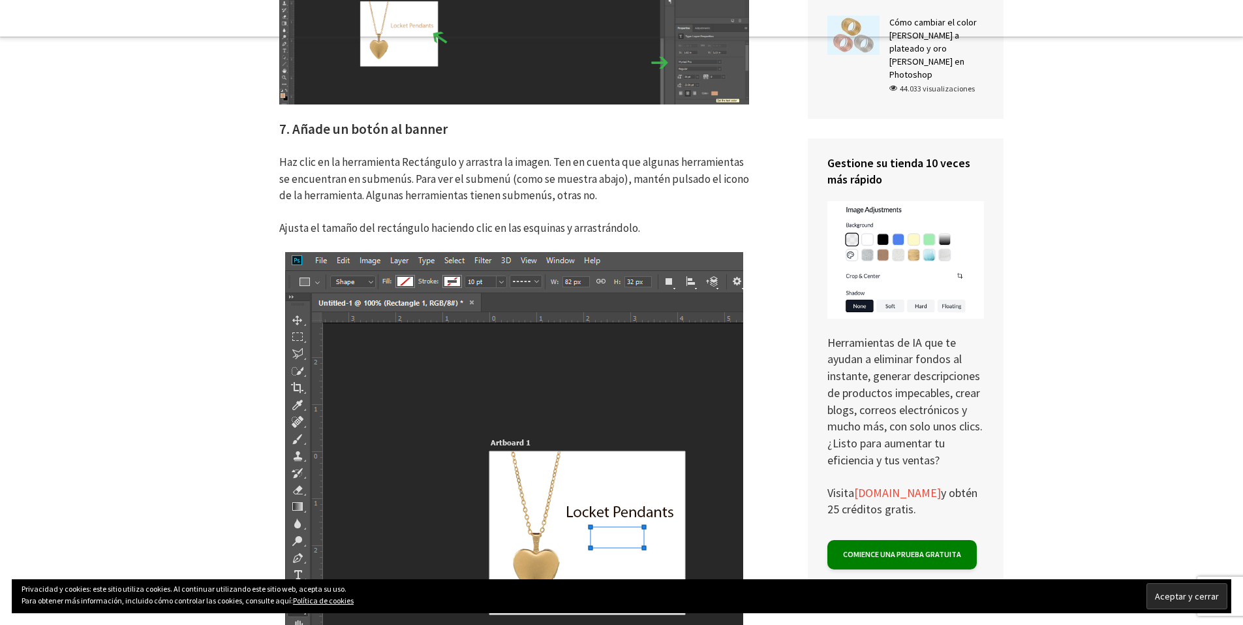
scroll to position [4699, 0]
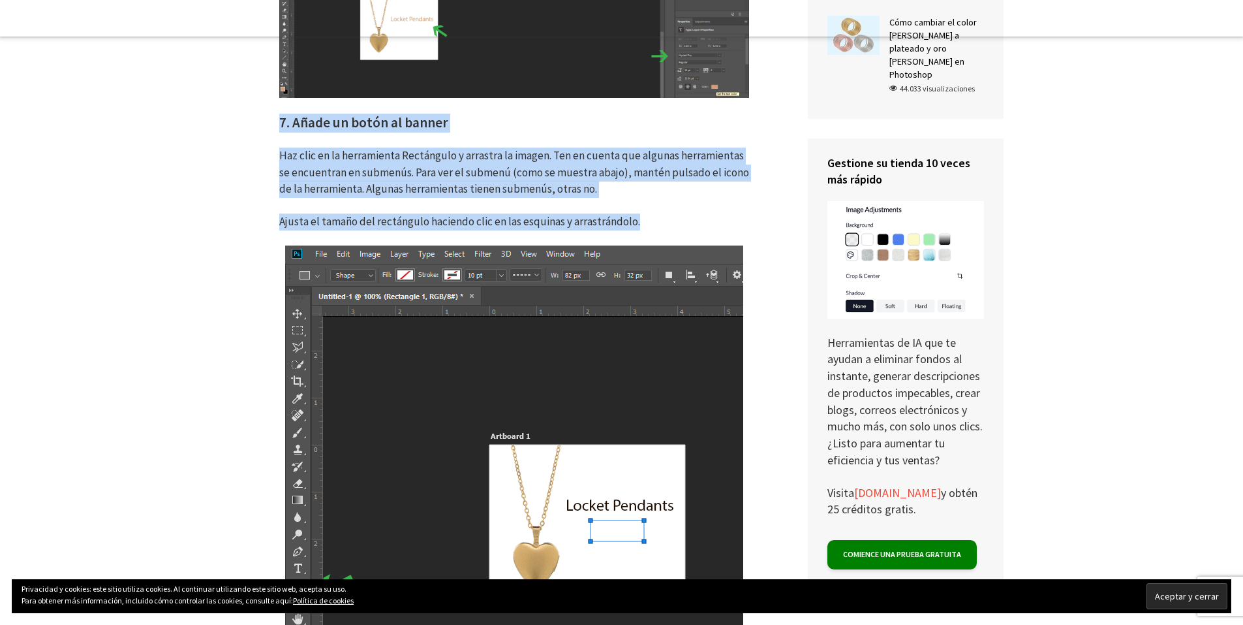
drag, startPoint x: 638, startPoint y: 205, endPoint x: 261, endPoint y: 112, distance: 387.8
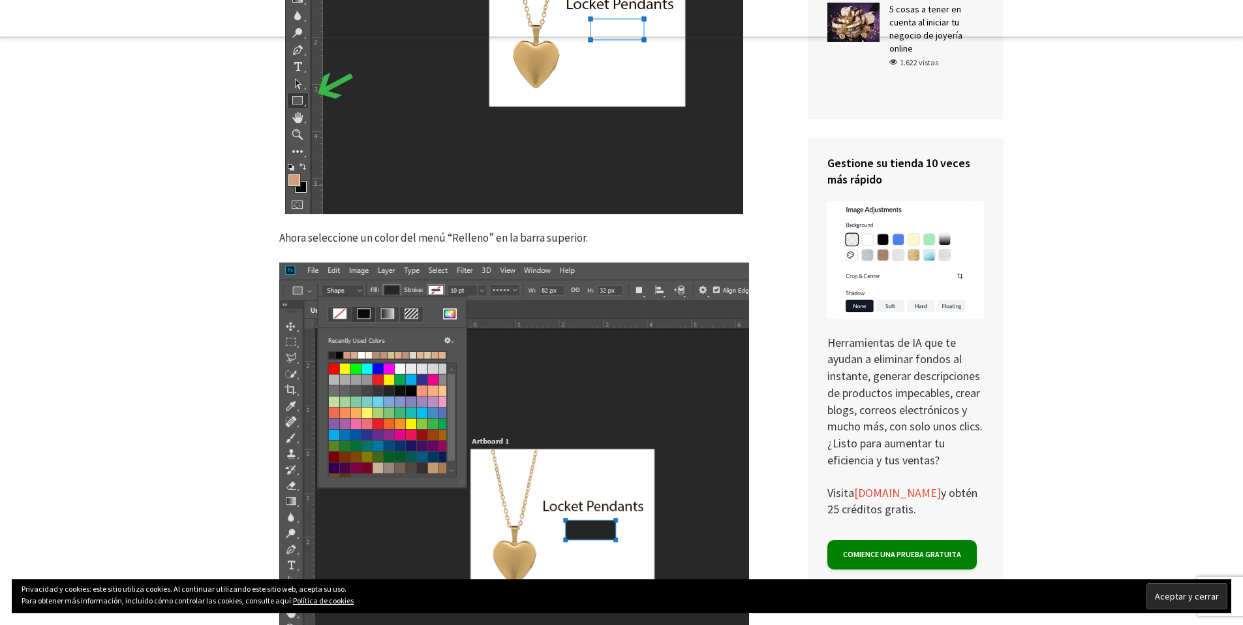
scroll to position [5221, 0]
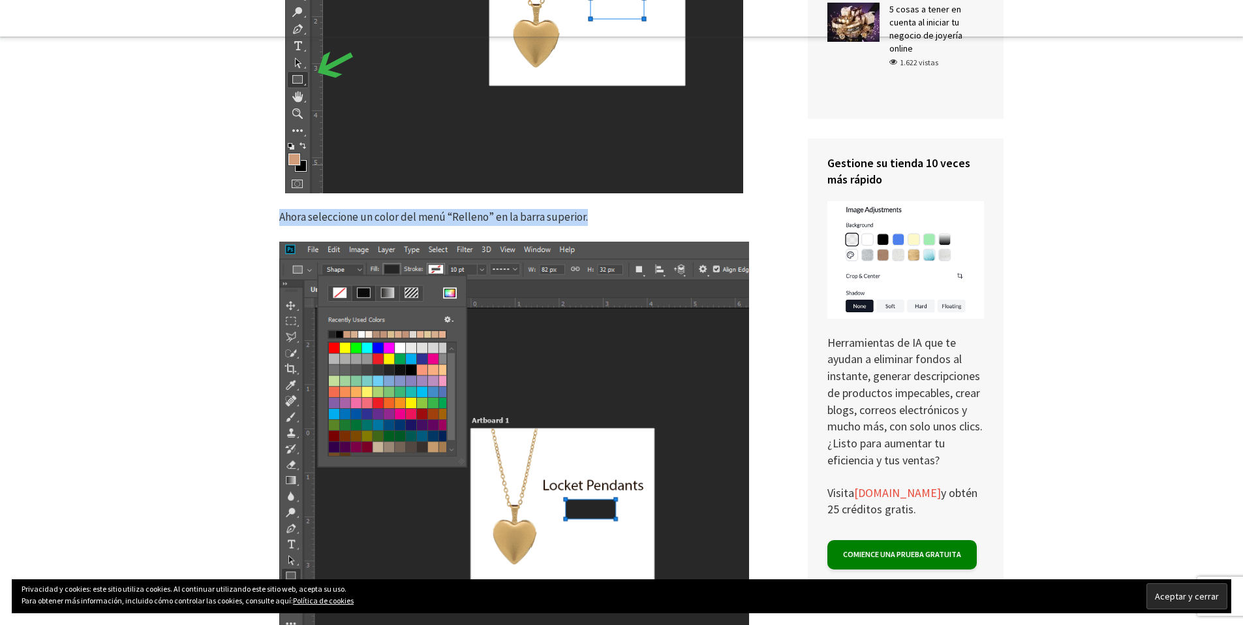
drag, startPoint x: 587, startPoint y: 204, endPoint x: 278, endPoint y: 200, distance: 308.7
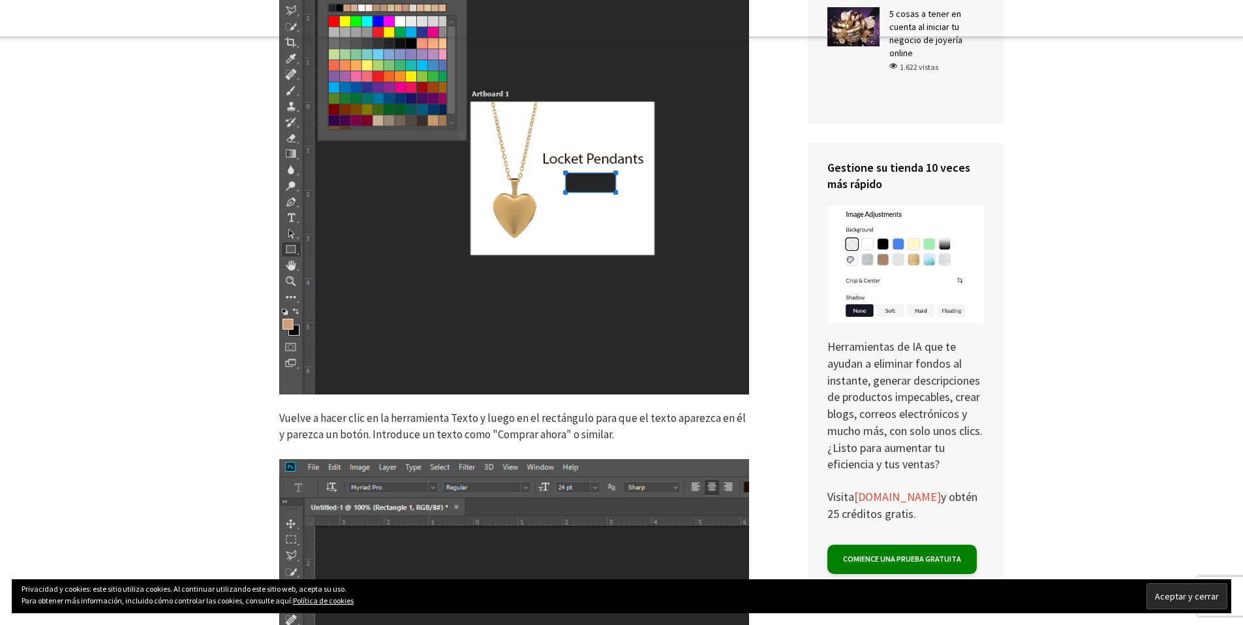
scroll to position [5613, 0]
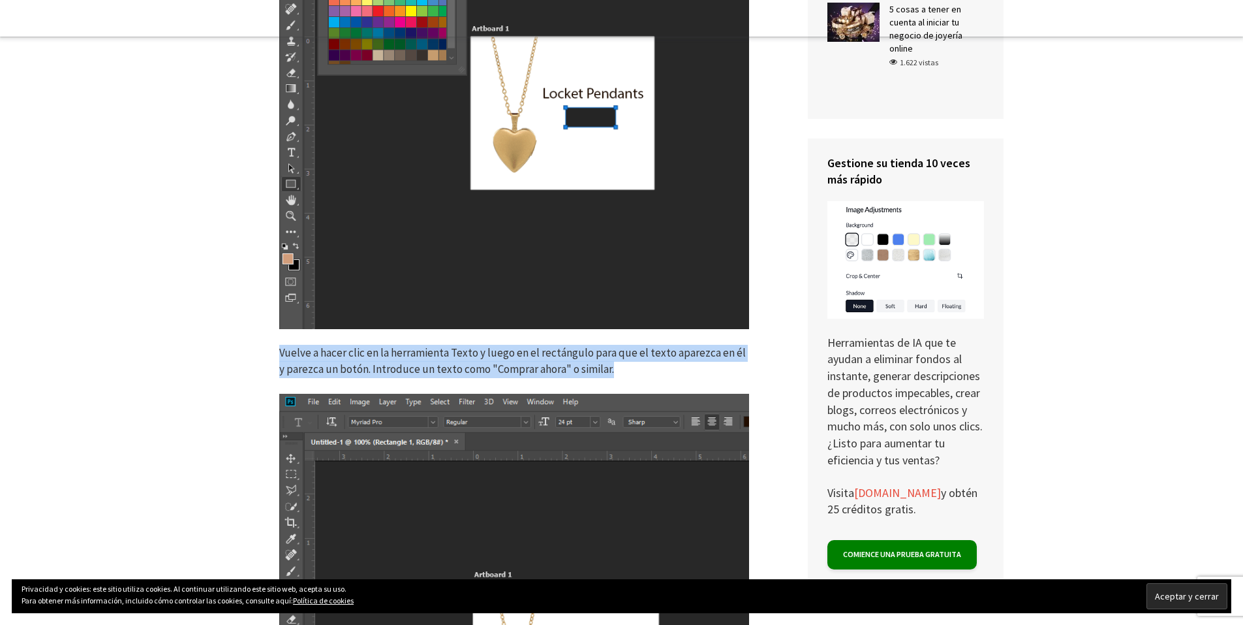
drag, startPoint x: 604, startPoint y: 356, endPoint x: 244, endPoint y: 335, distance: 360.2
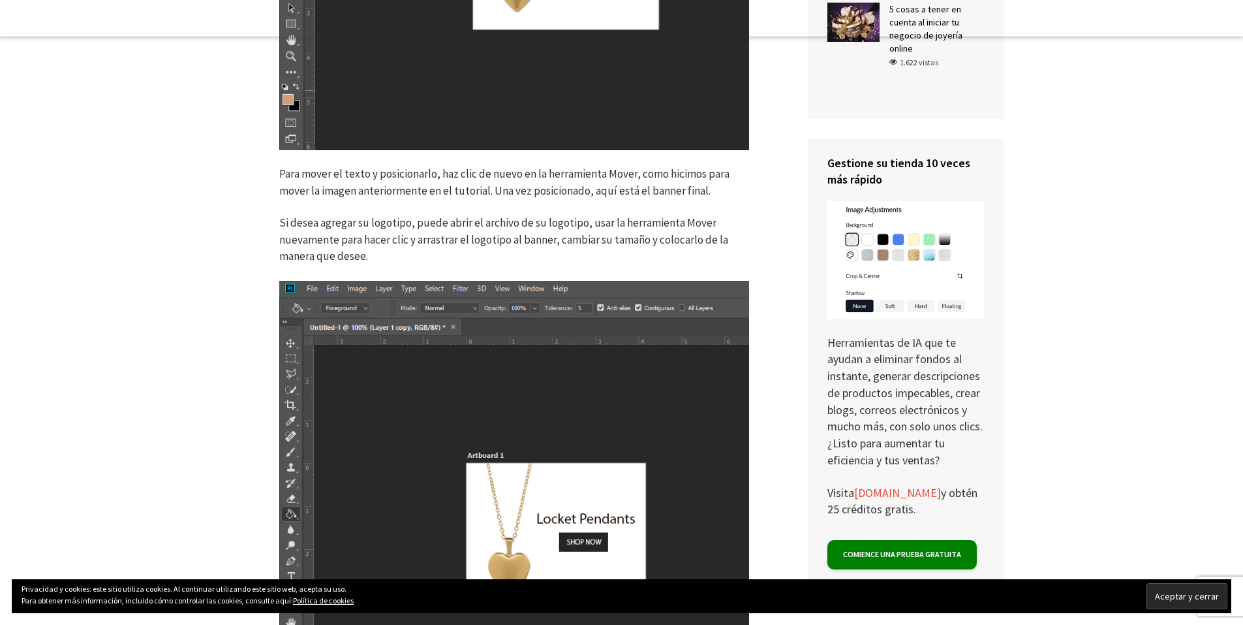
scroll to position [6331, 0]
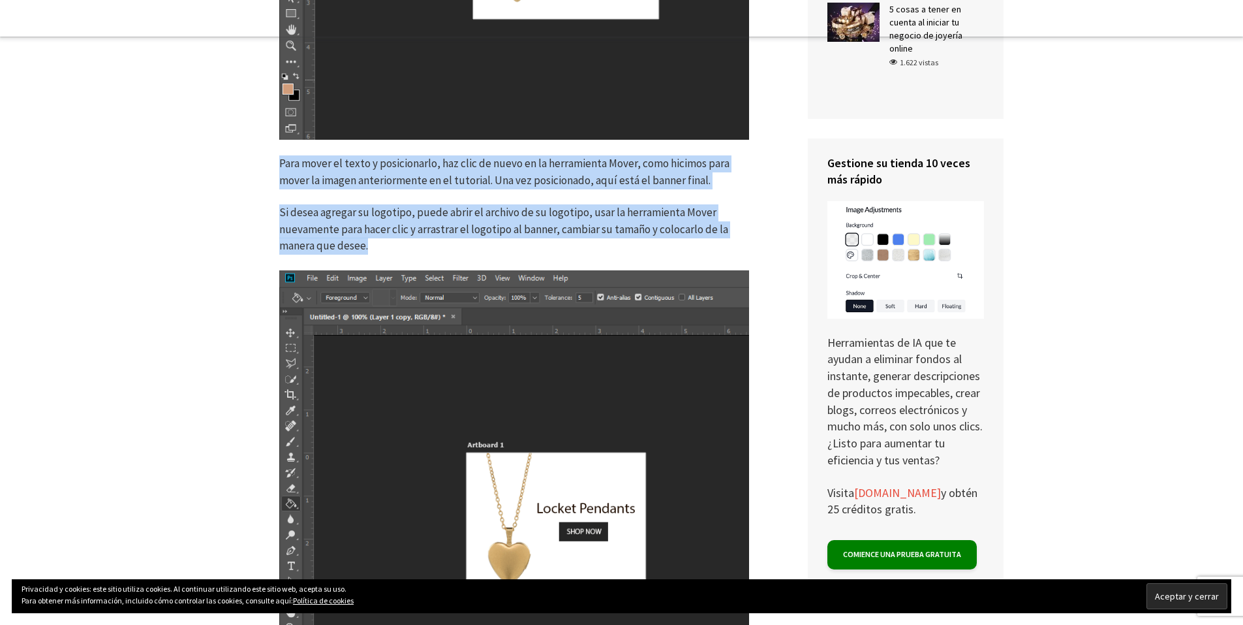
drag, startPoint x: 279, startPoint y: 146, endPoint x: 416, endPoint y: 254, distance: 175.2
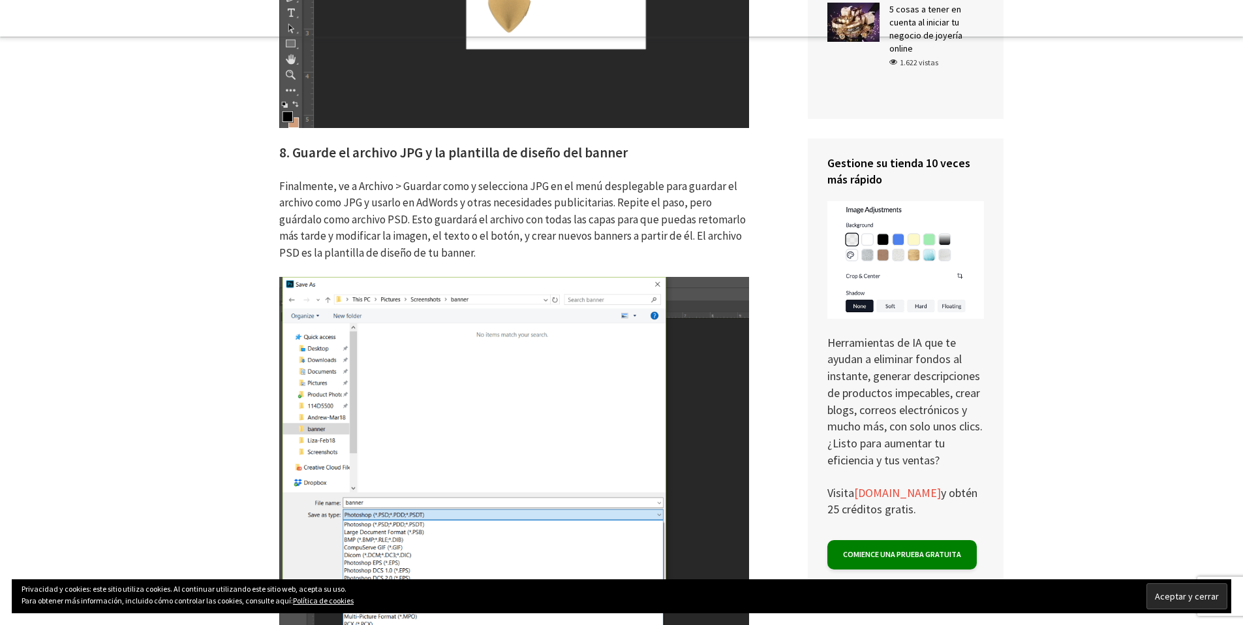
scroll to position [6918, 0]
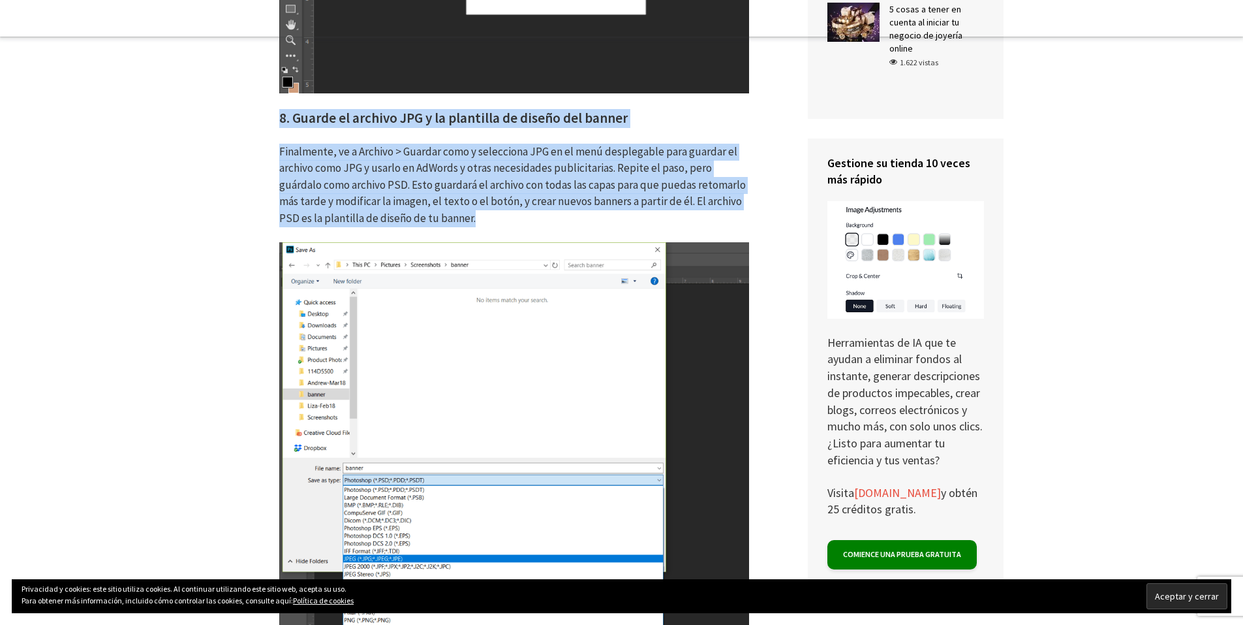
drag, startPoint x: 480, startPoint y: 205, endPoint x: 275, endPoint y: 106, distance: 227.7
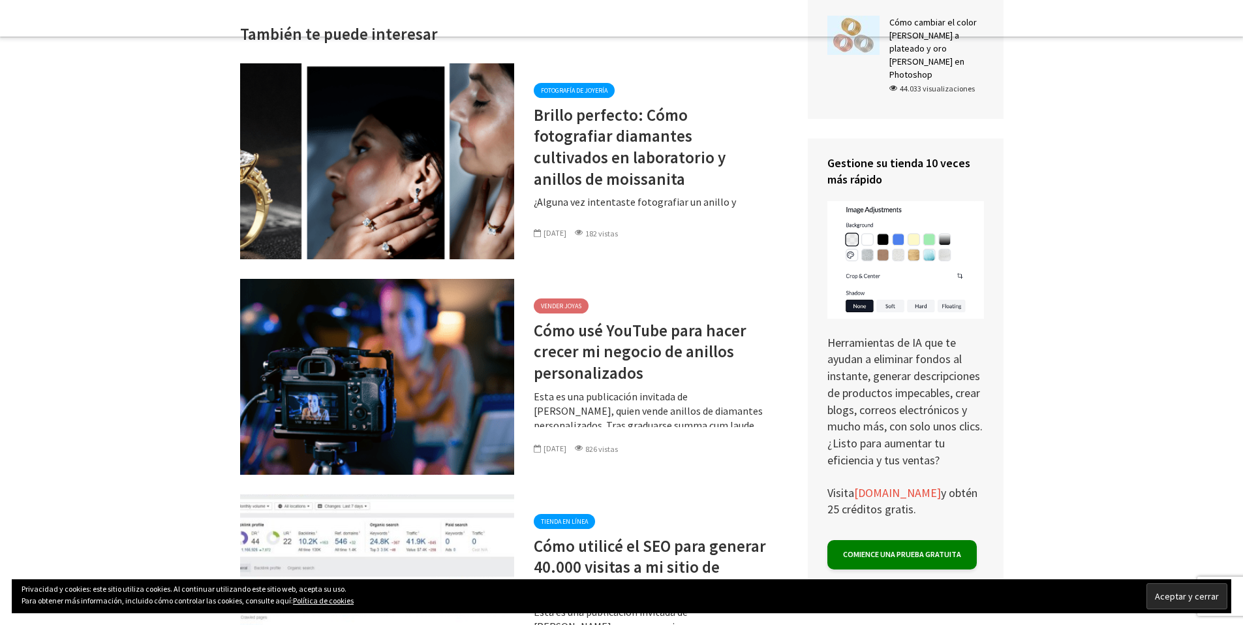
scroll to position [8550, 0]
